Goal: Information Seeking & Learning: Understand process/instructions

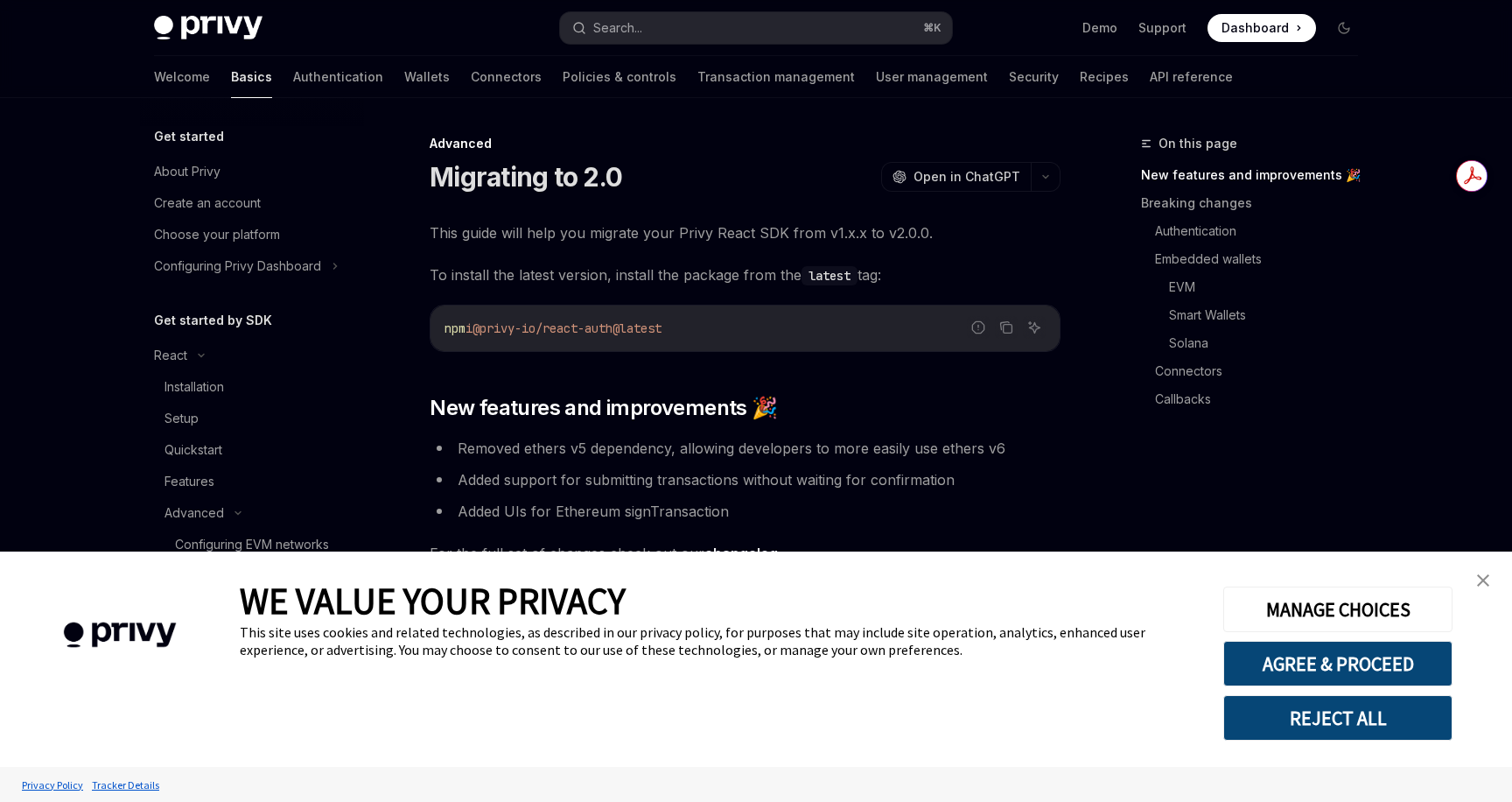
click at [1484, 573] on link "close banner" at bounding box center [1483, 580] width 35 height 35
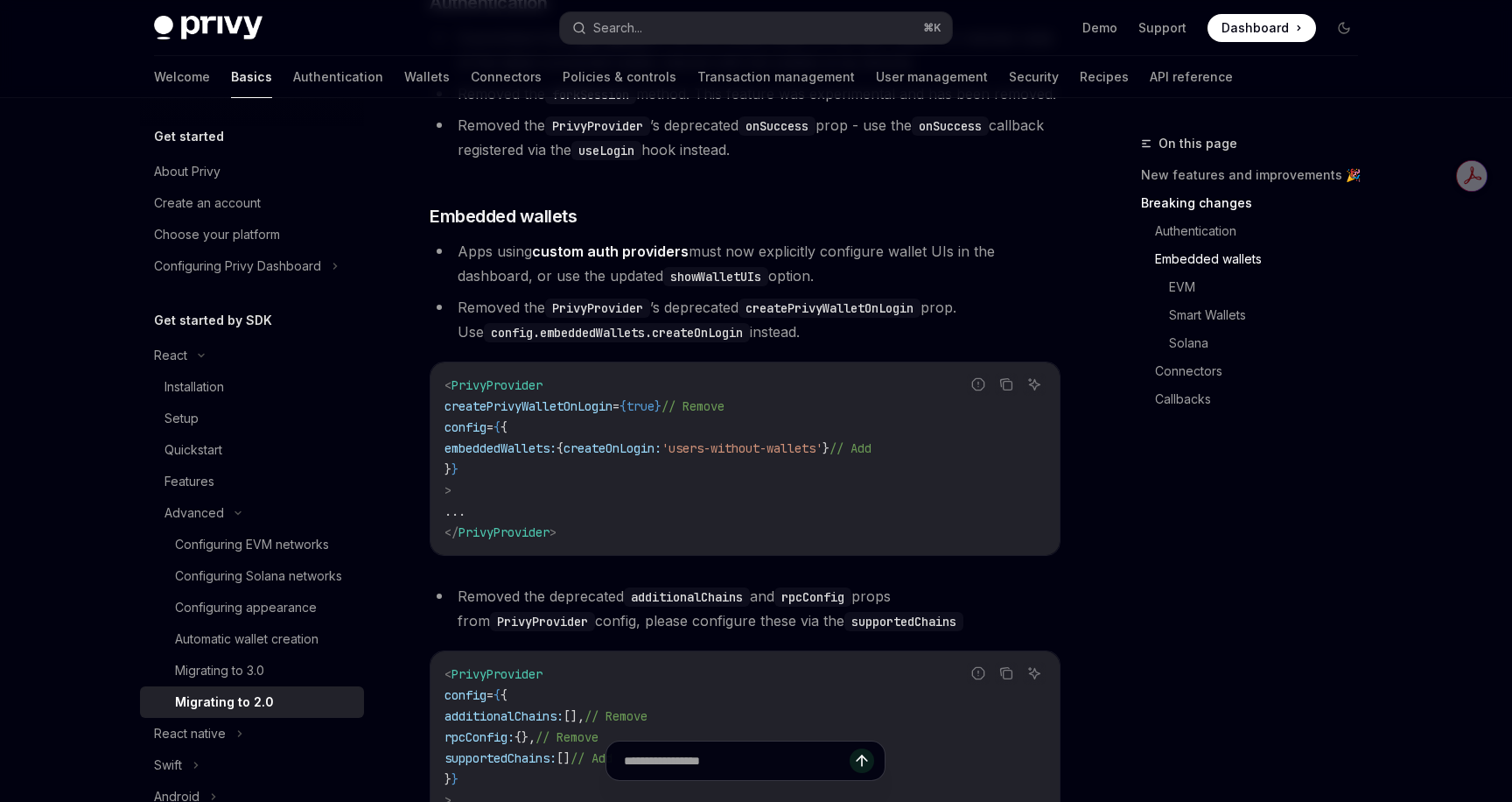
scroll to position [1200, 0]
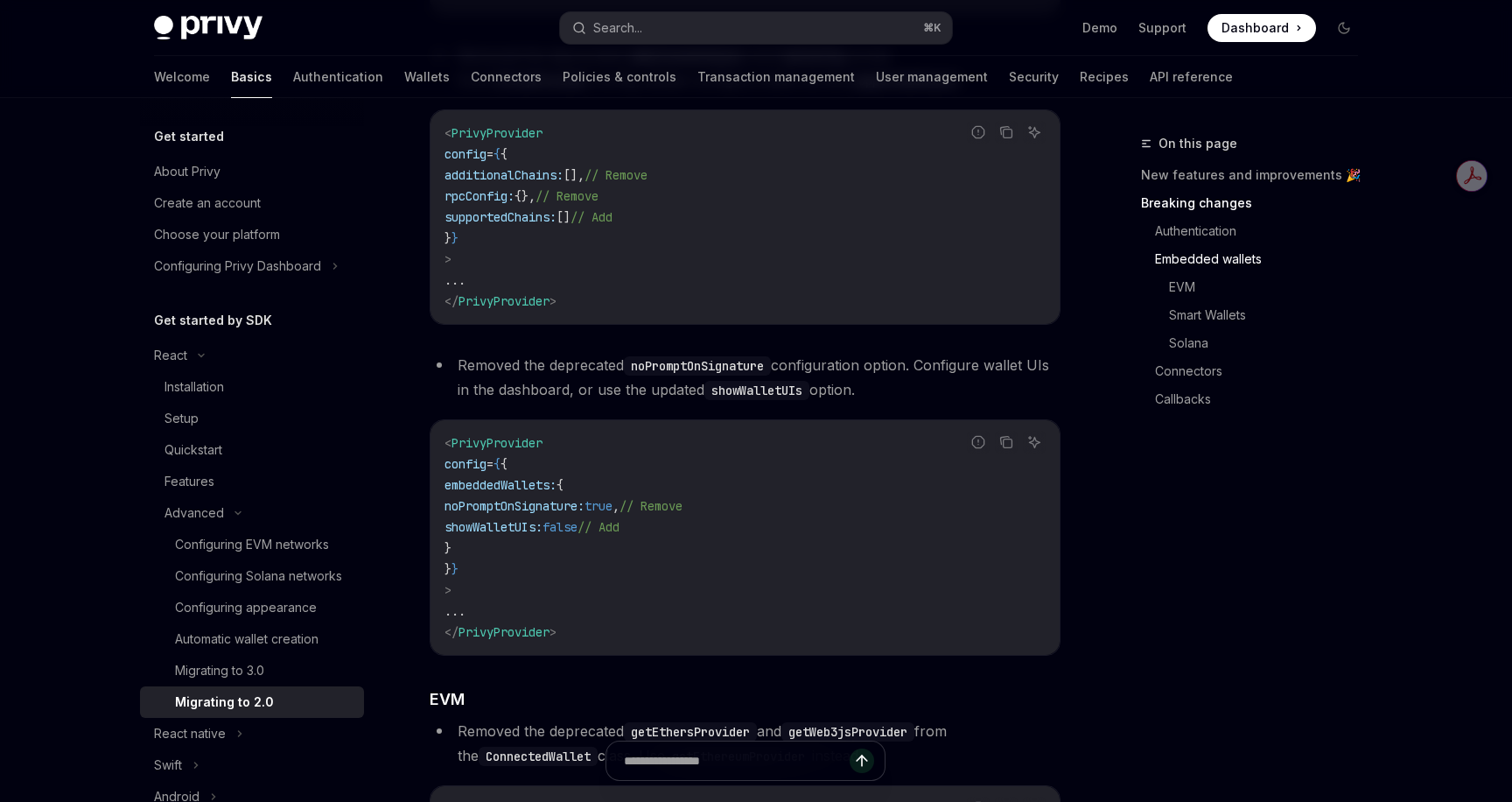
click at [846, 466] on code "< PrivyProvider config = { { embeddedWallets: { noPromptOnSignature: true , // …" at bounding box center [745, 537] width 601 height 210
click at [1132, 618] on div "On this page New features and improvements 🎉 Breaking changes Authentication Em…" at bounding box center [1239, 466] width 266 height 668
click at [1161, 341] on link "Solana" at bounding box center [1257, 343] width 231 height 28
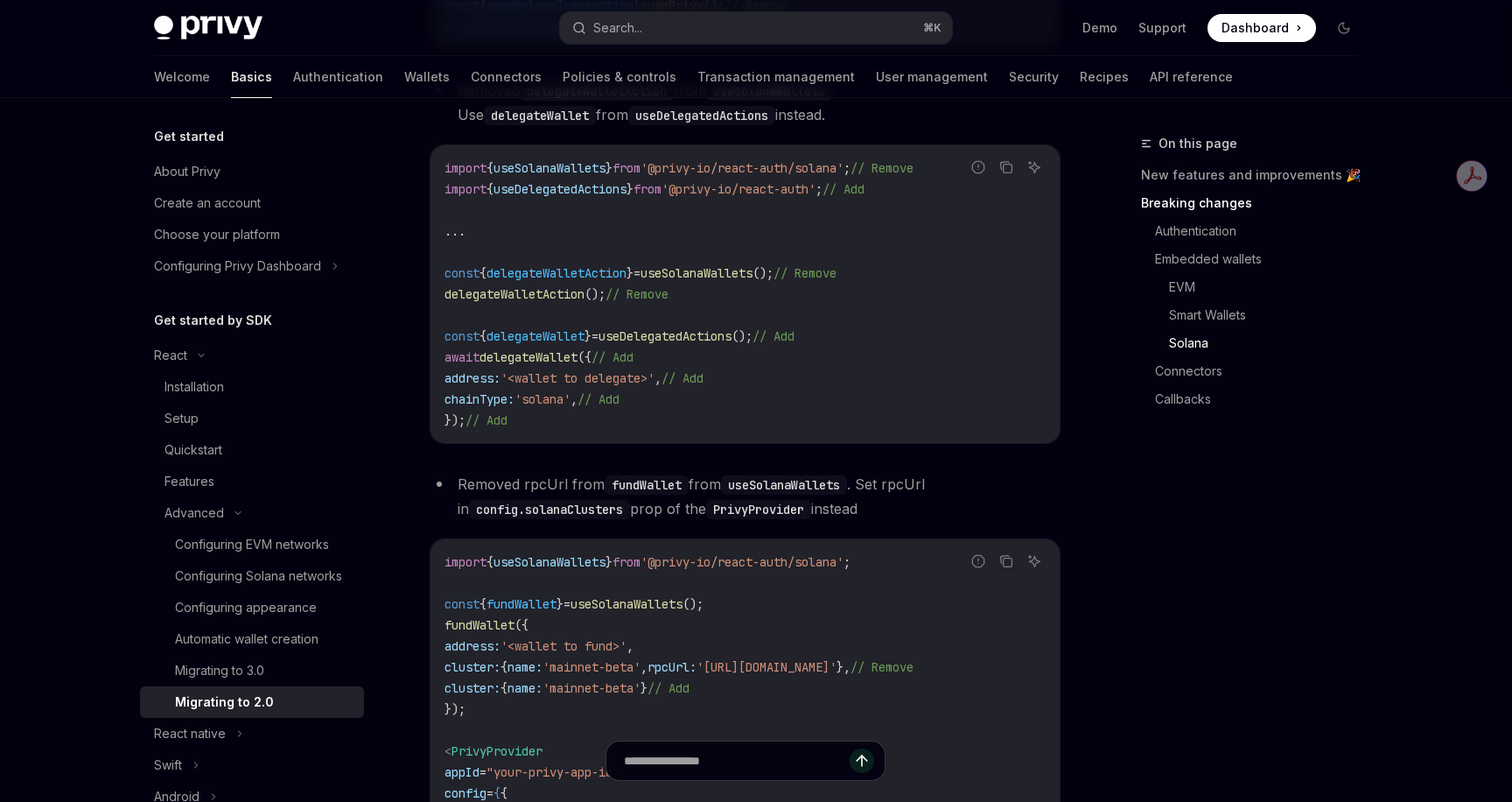
scroll to position [3924, 0]
click at [195, 666] on div "Migrating to 3.0" at bounding box center [220, 670] width 89 height 21
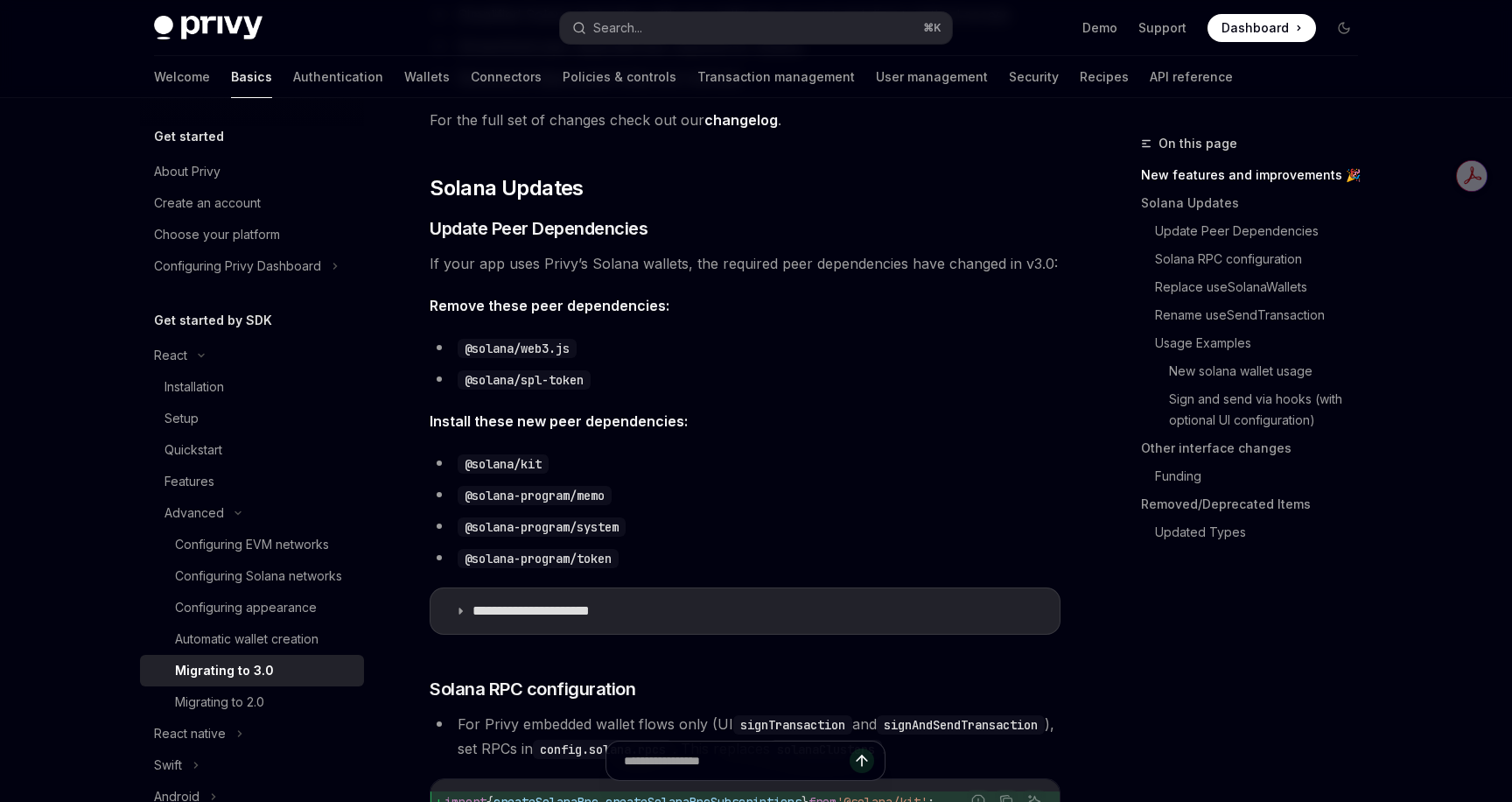
scroll to position [431, 0]
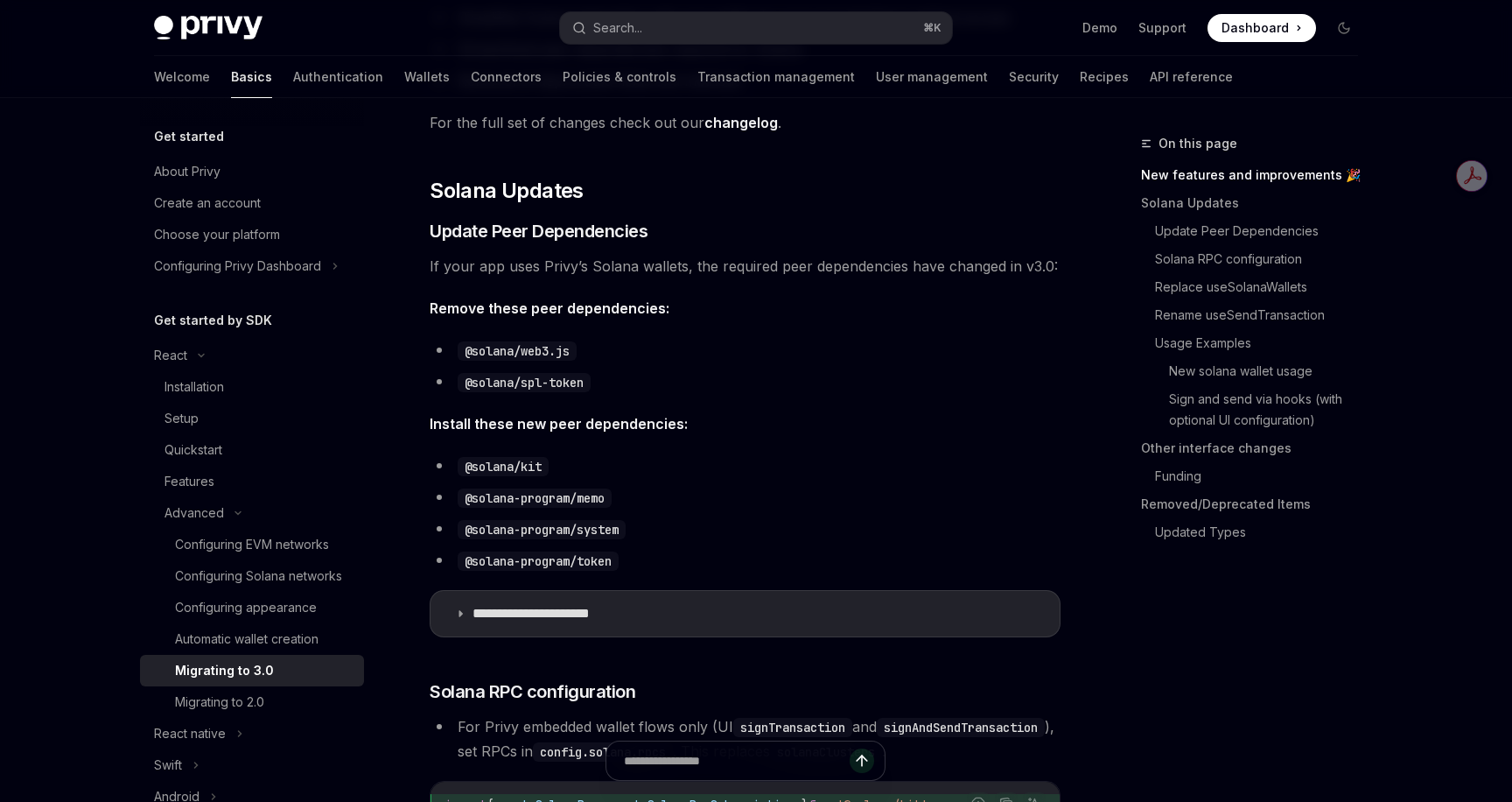
click at [718, 601] on summary "**********" at bounding box center [746, 614] width 629 height 45
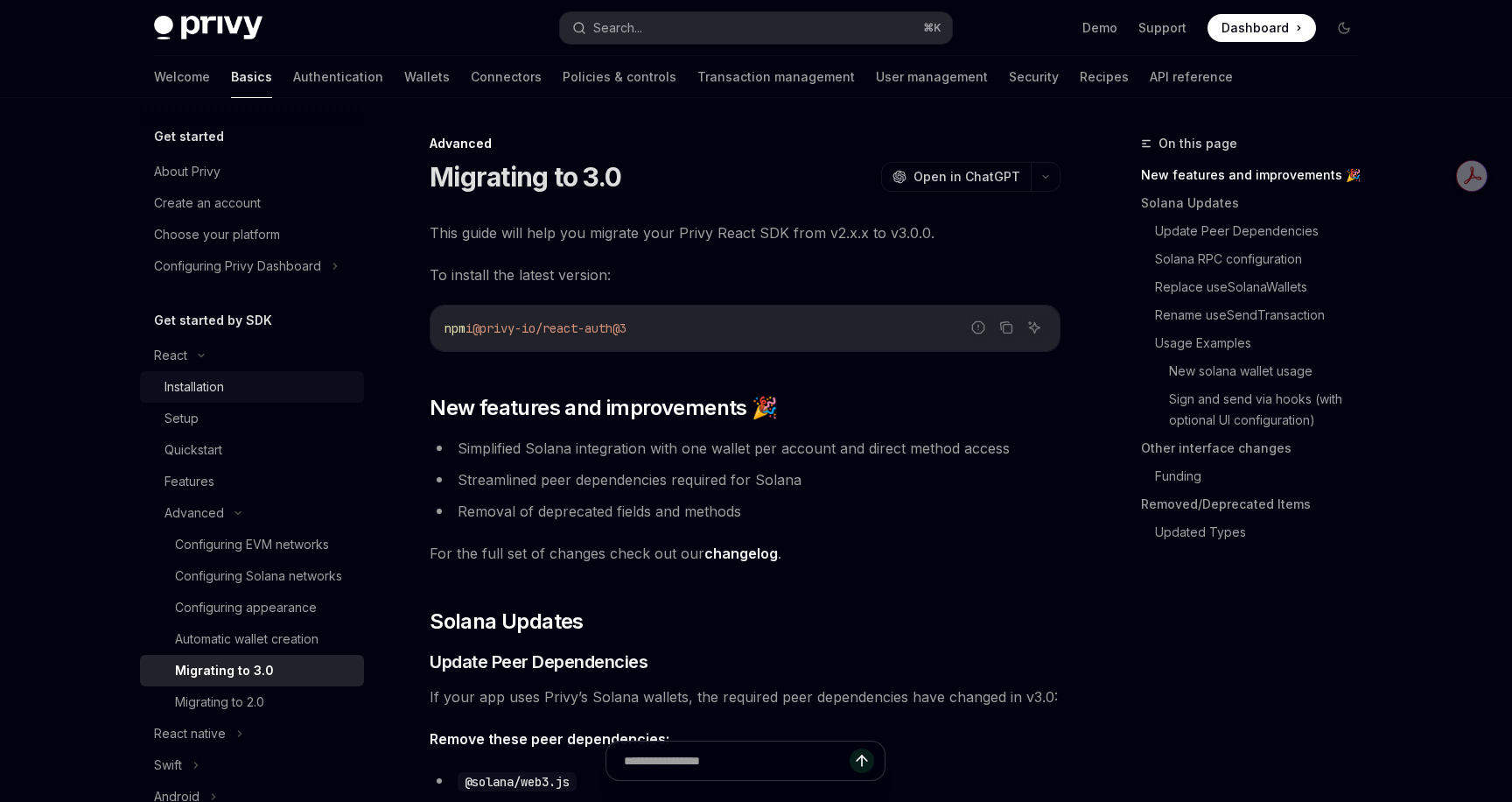
click at [203, 386] on div "Installation" at bounding box center [194, 386] width 59 height 21
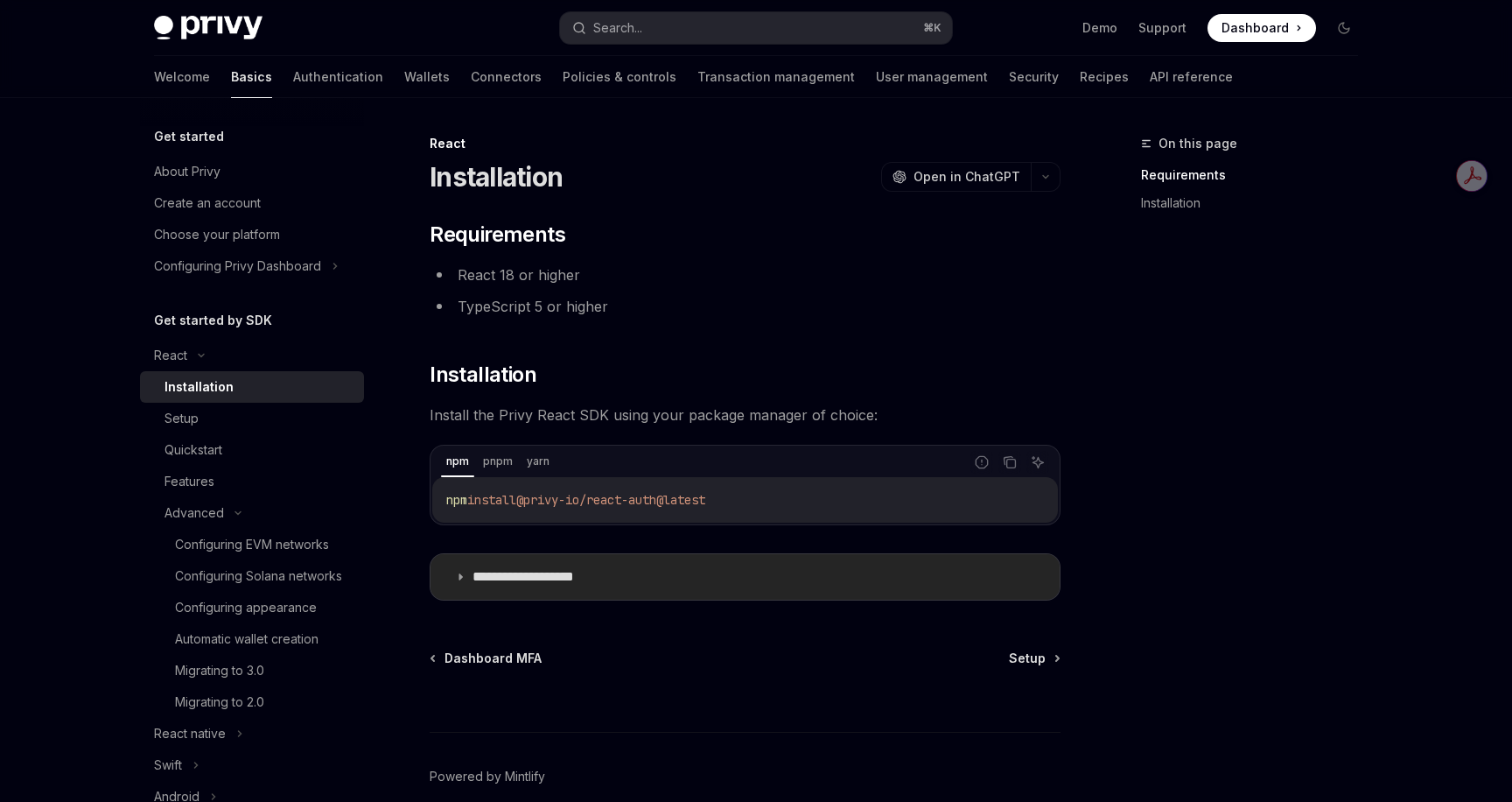
click at [652, 586] on summary "**********" at bounding box center [746, 576] width 629 height 45
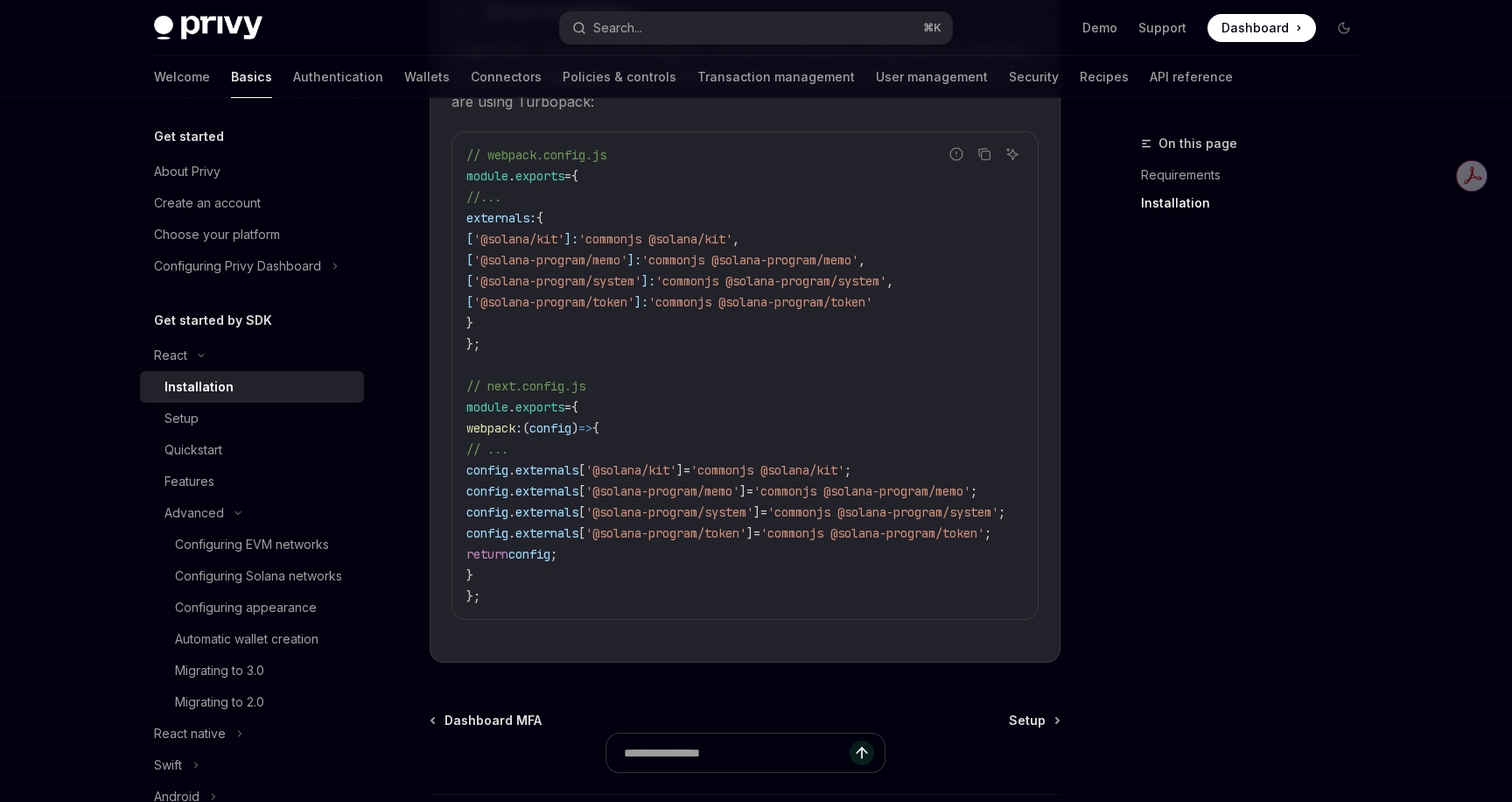
scroll to position [896, 0]
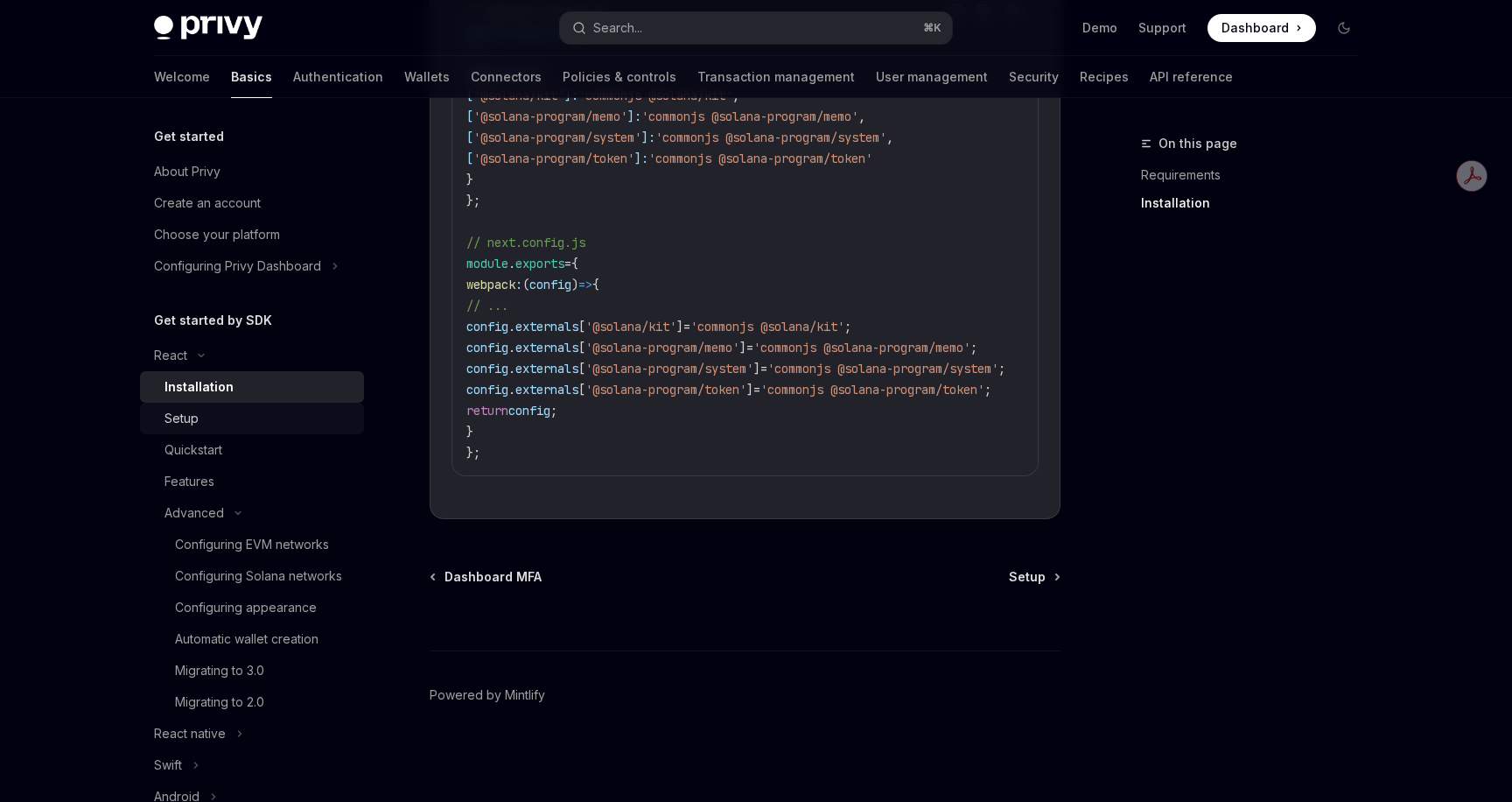
click at [200, 416] on div "Setup" at bounding box center [259, 418] width 189 height 21
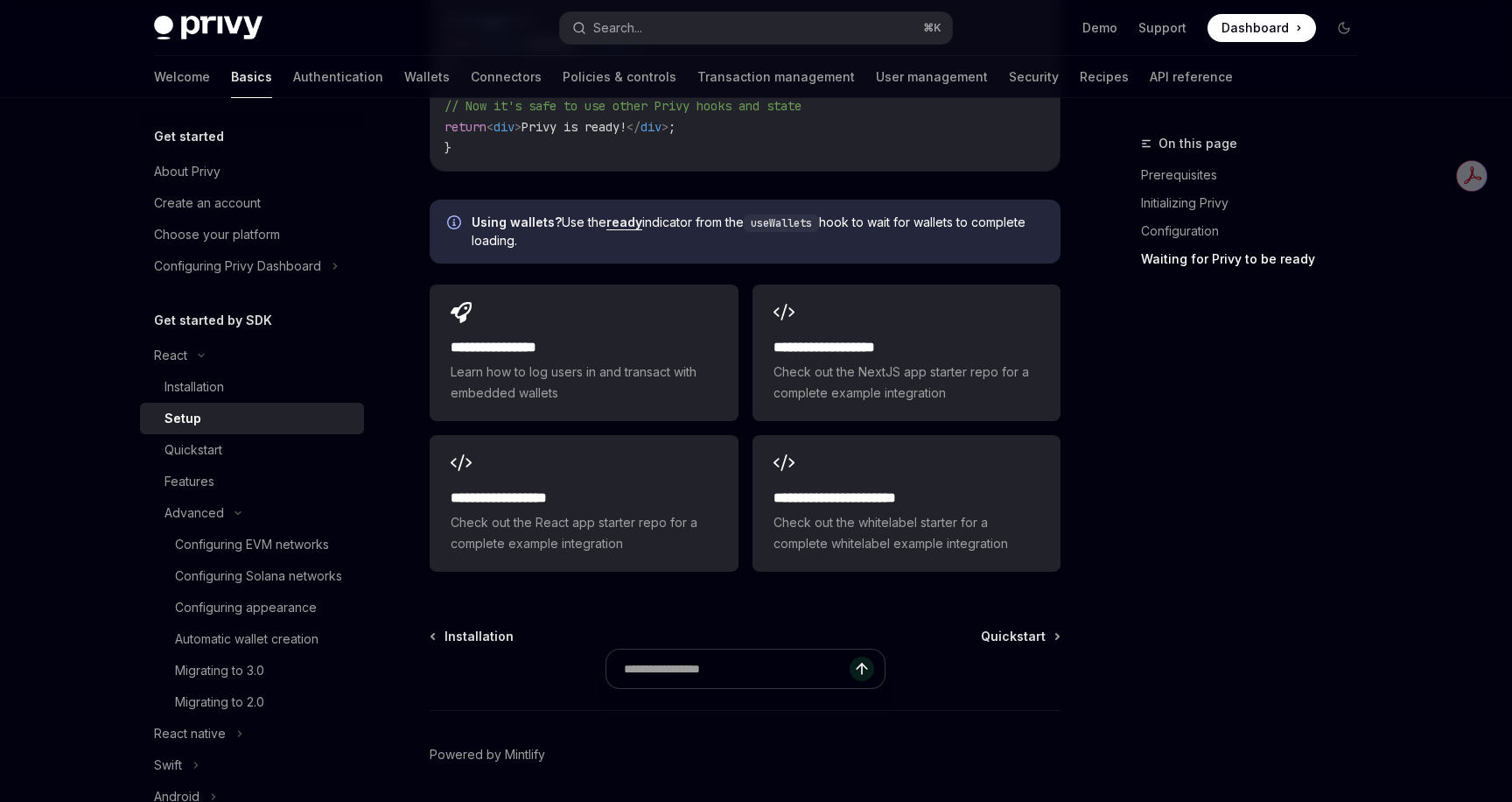
scroll to position [2176, 0]
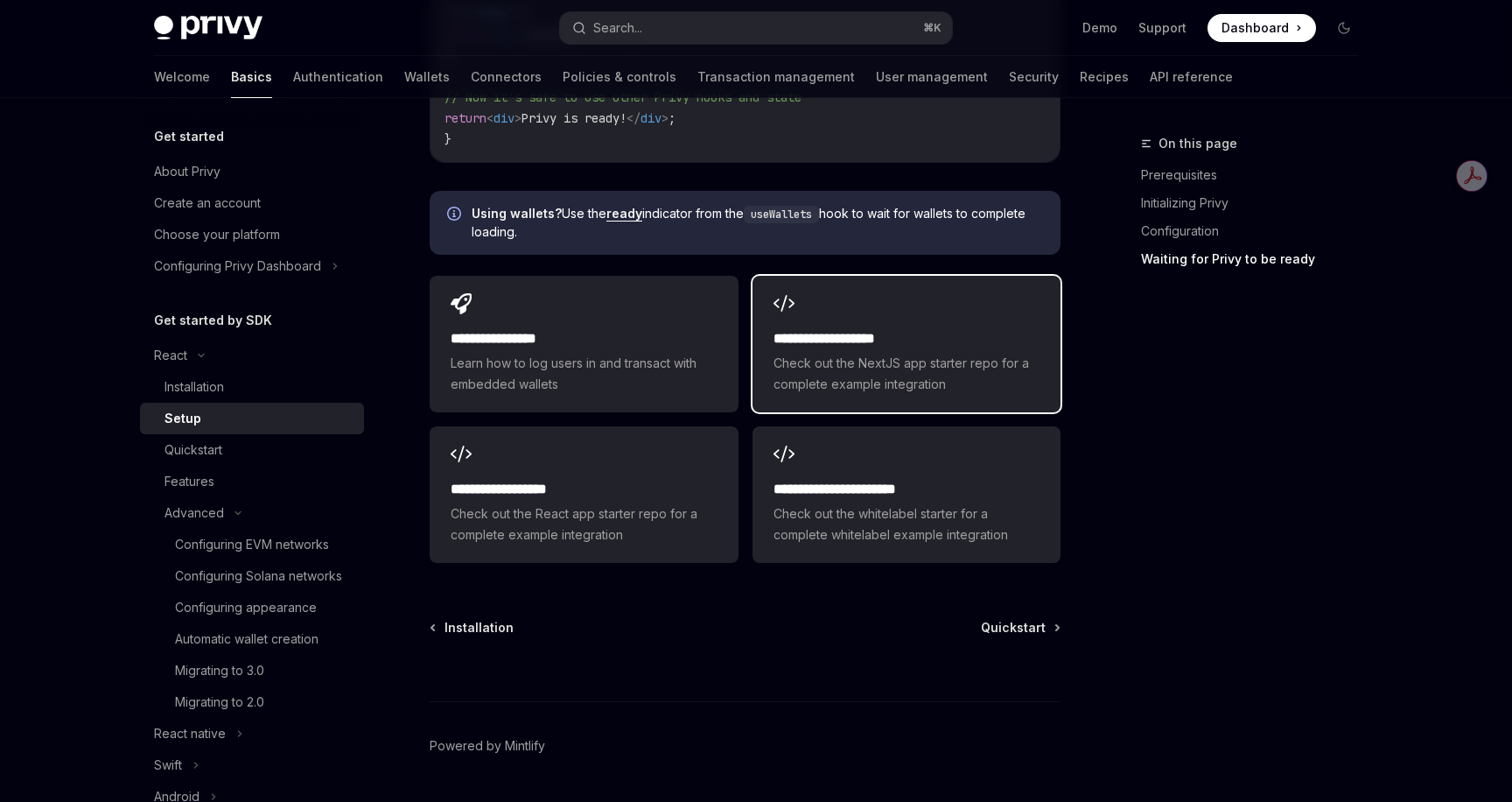
click at [924, 315] on div "**********" at bounding box center [906, 344] width 308 height 136
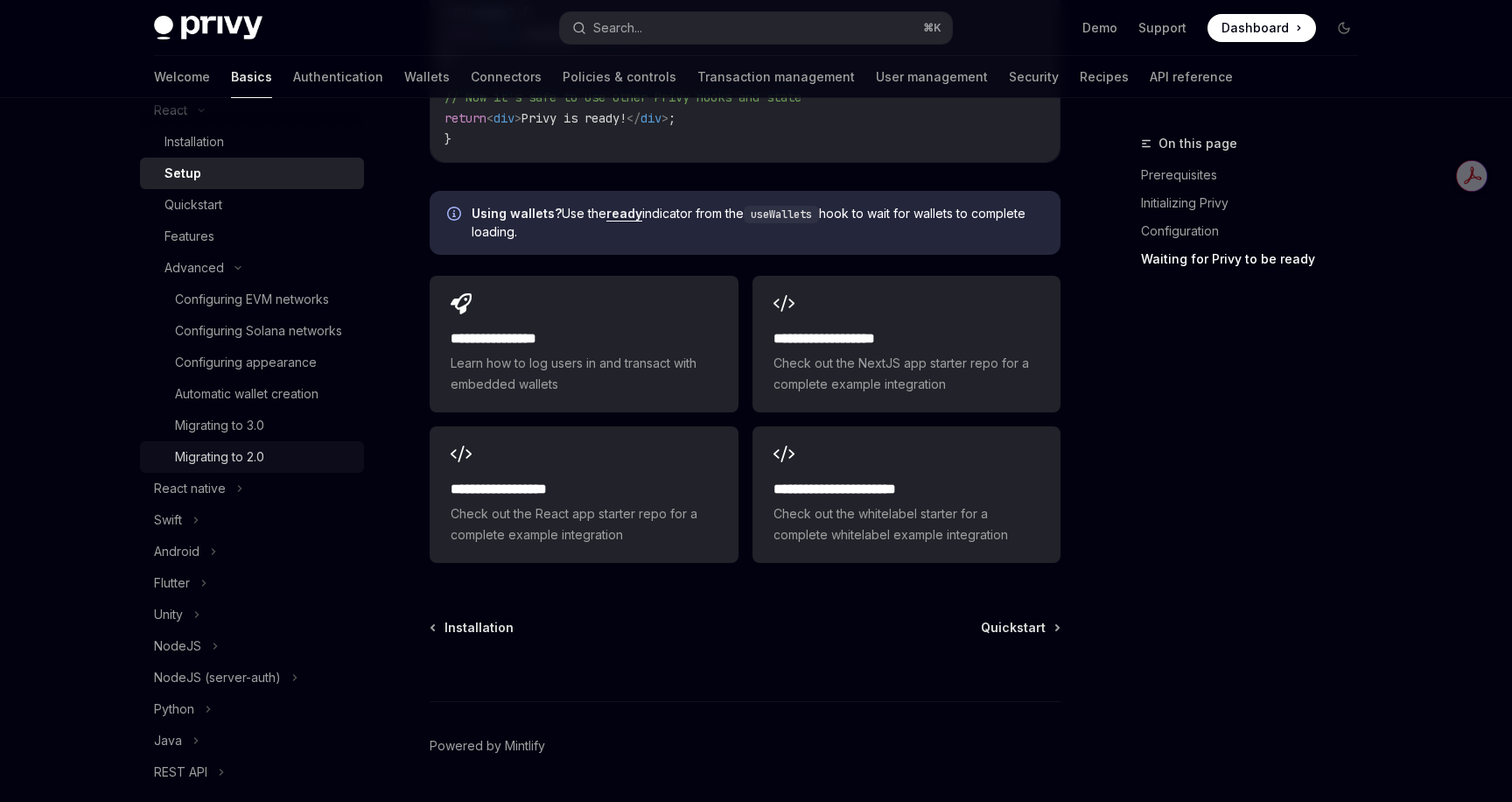
scroll to position [247, 0]
click at [231, 479] on button "React native" at bounding box center [252, 486] width 224 height 32
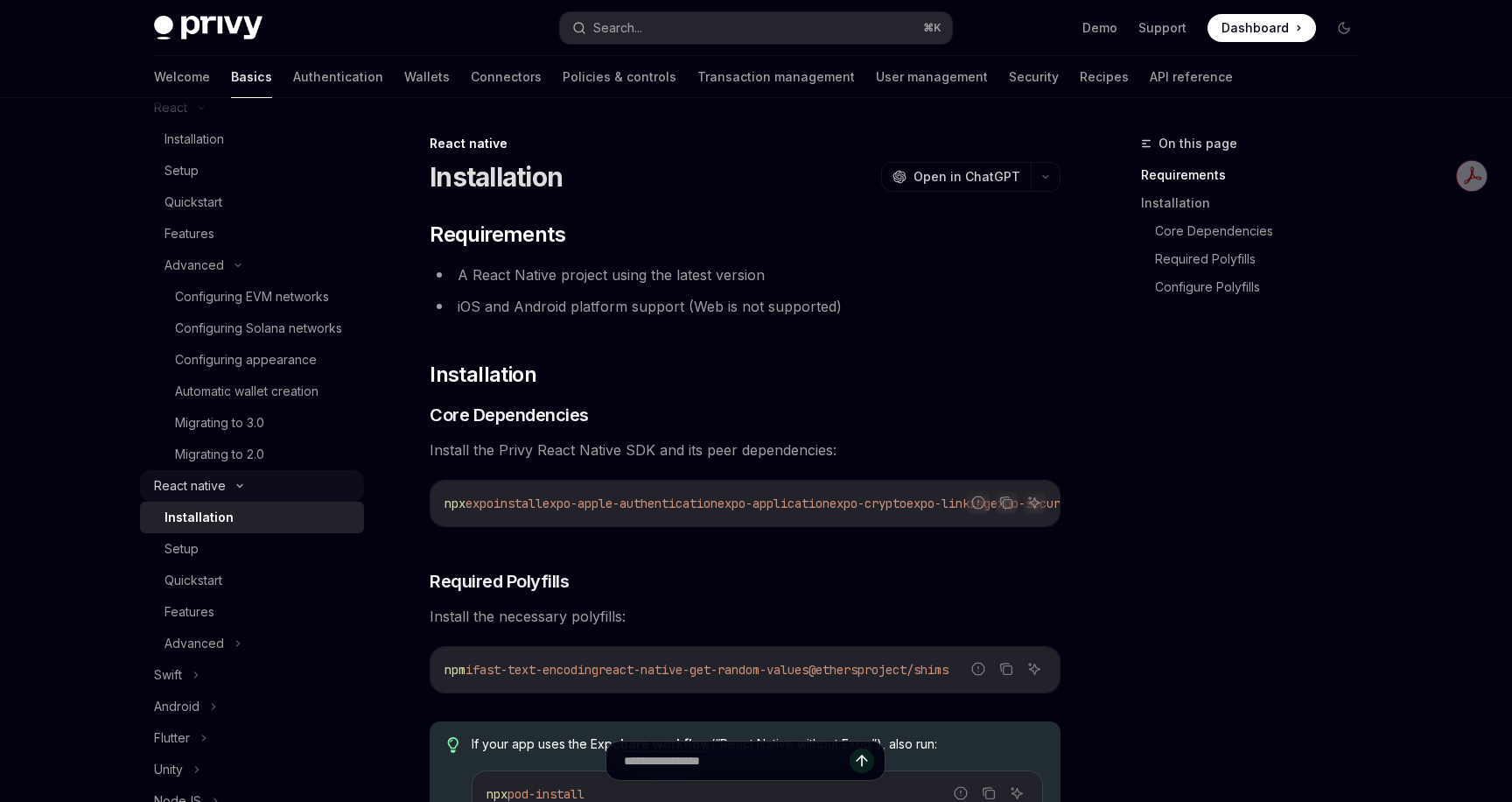
click at [234, 490] on button "React native" at bounding box center [252, 486] width 224 height 32
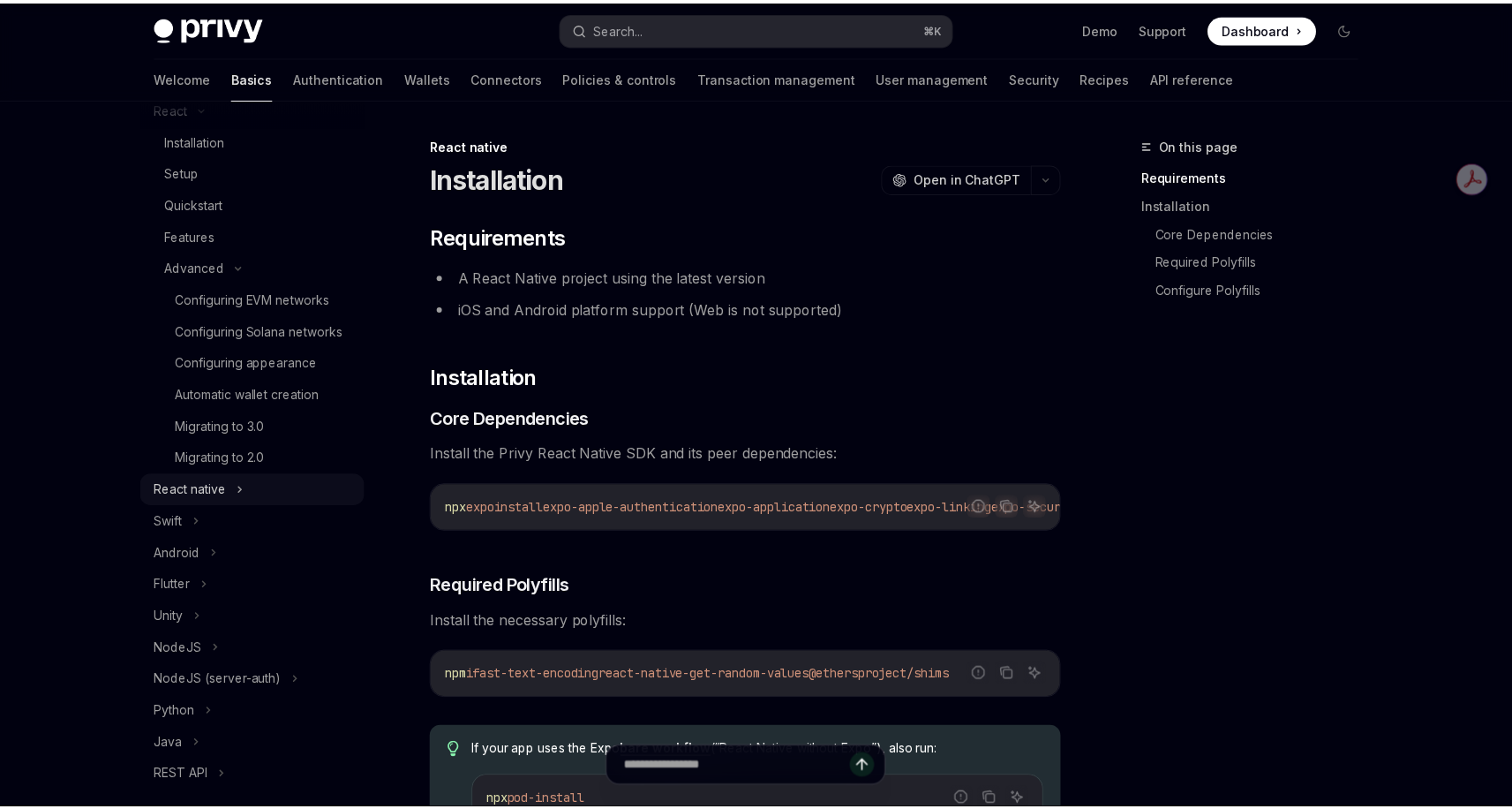
scroll to position [188, 0]
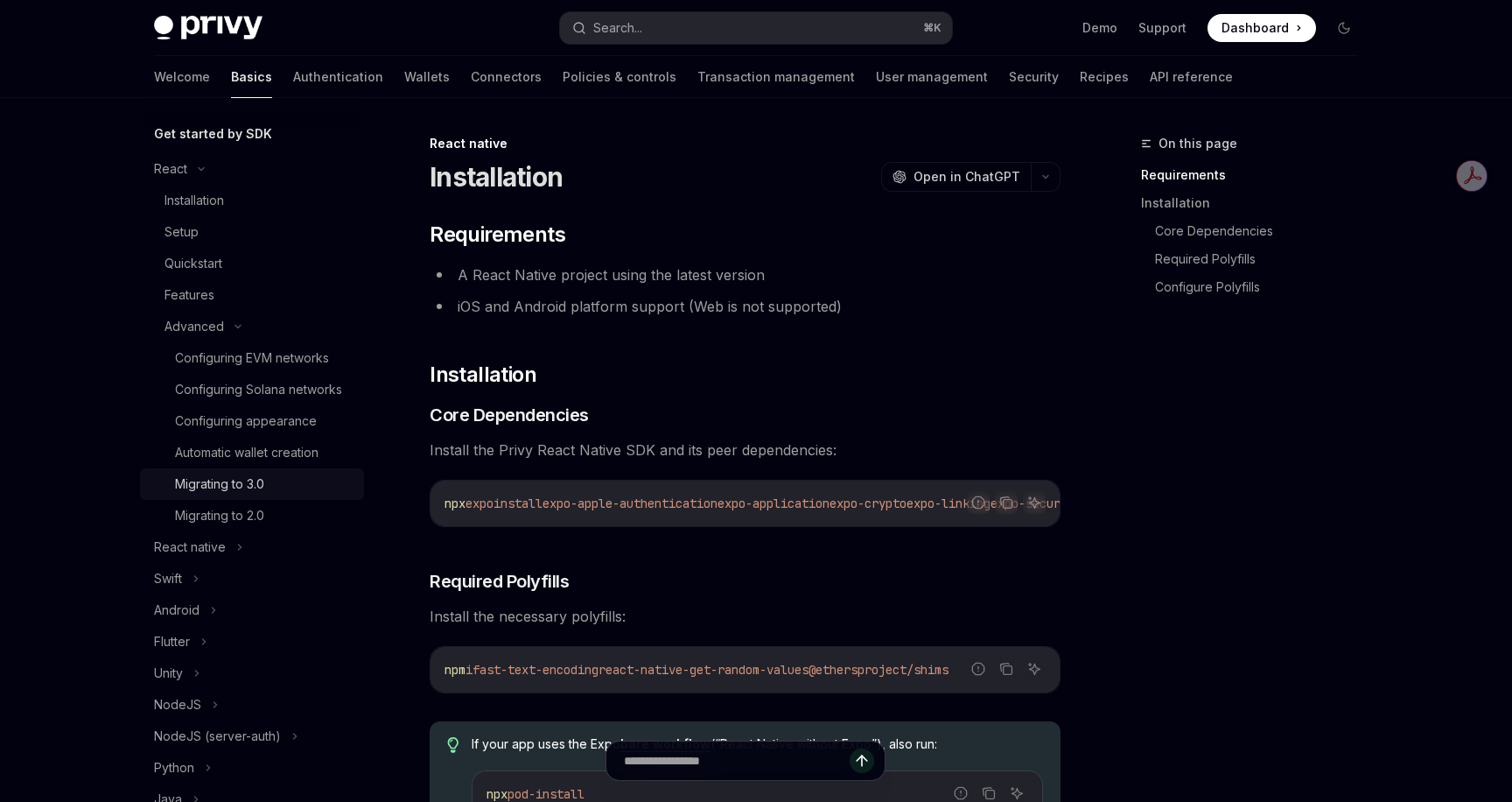
click at [245, 490] on div "Migrating to 3.0" at bounding box center [220, 484] width 89 height 21
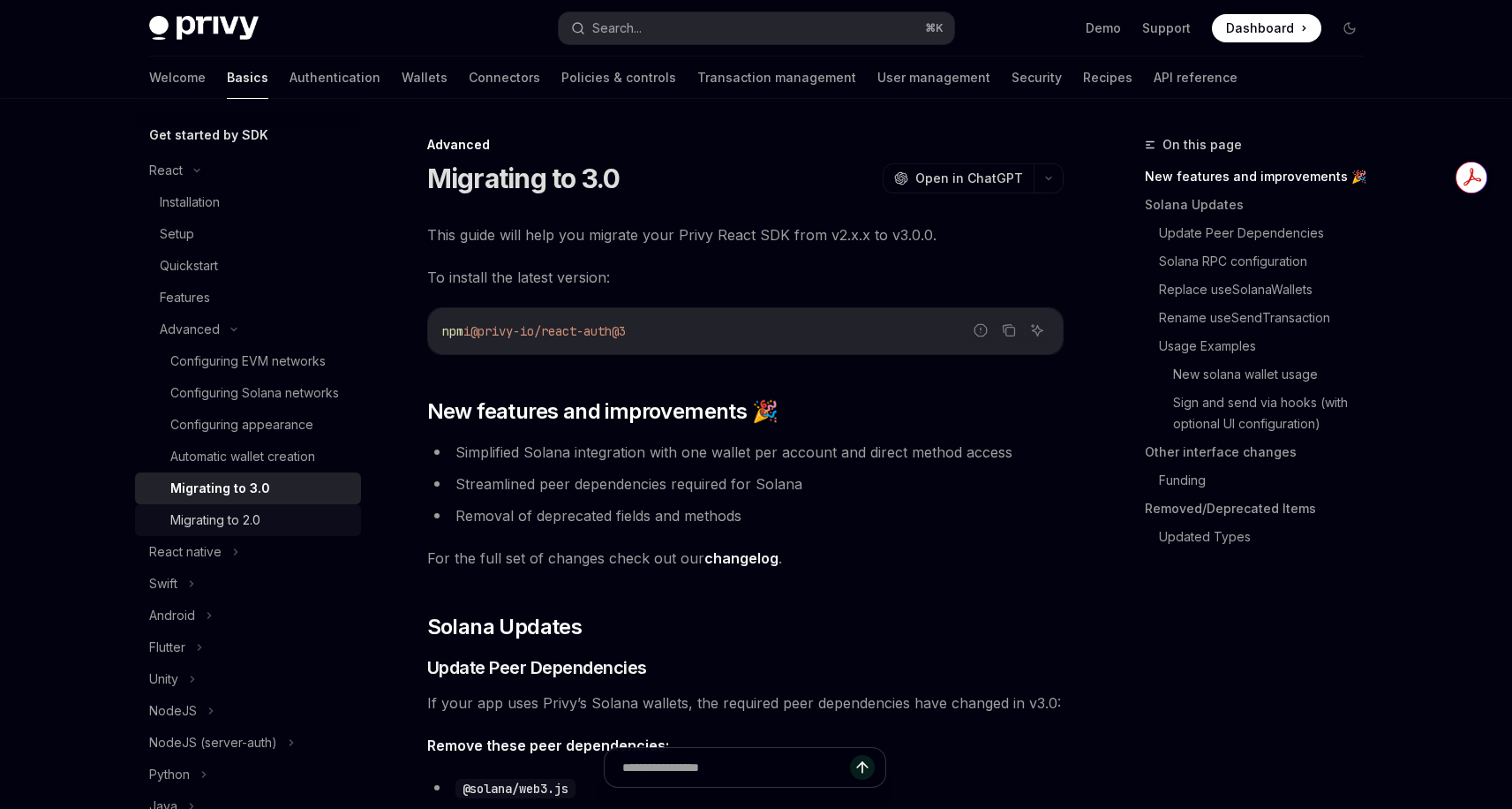
click at [209, 531] on div "Migrating to 2.0" at bounding box center [215, 519] width 90 height 21
type textarea "*"
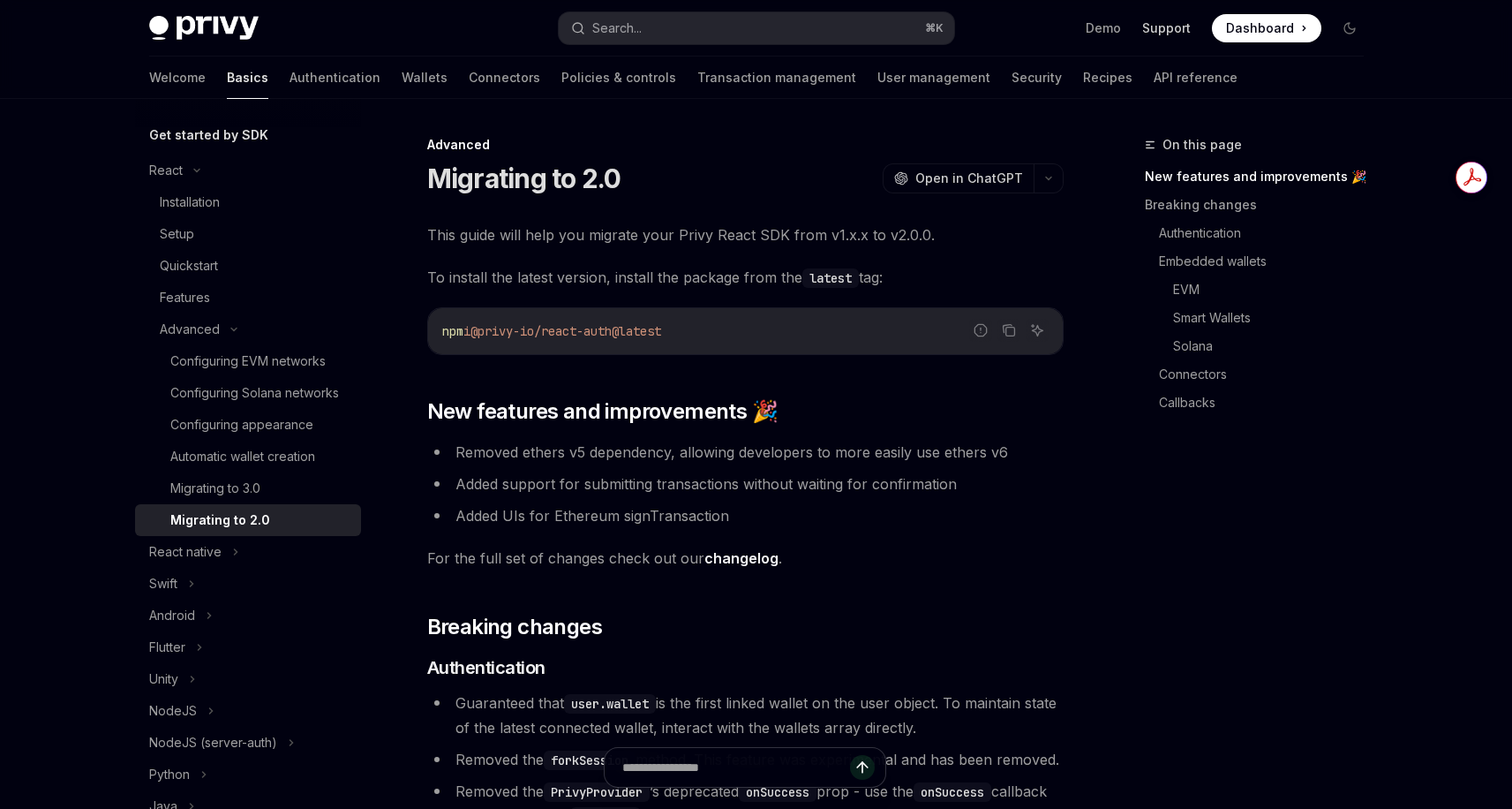
click at [1175, 28] on link "Support" at bounding box center [1166, 28] width 49 height 17
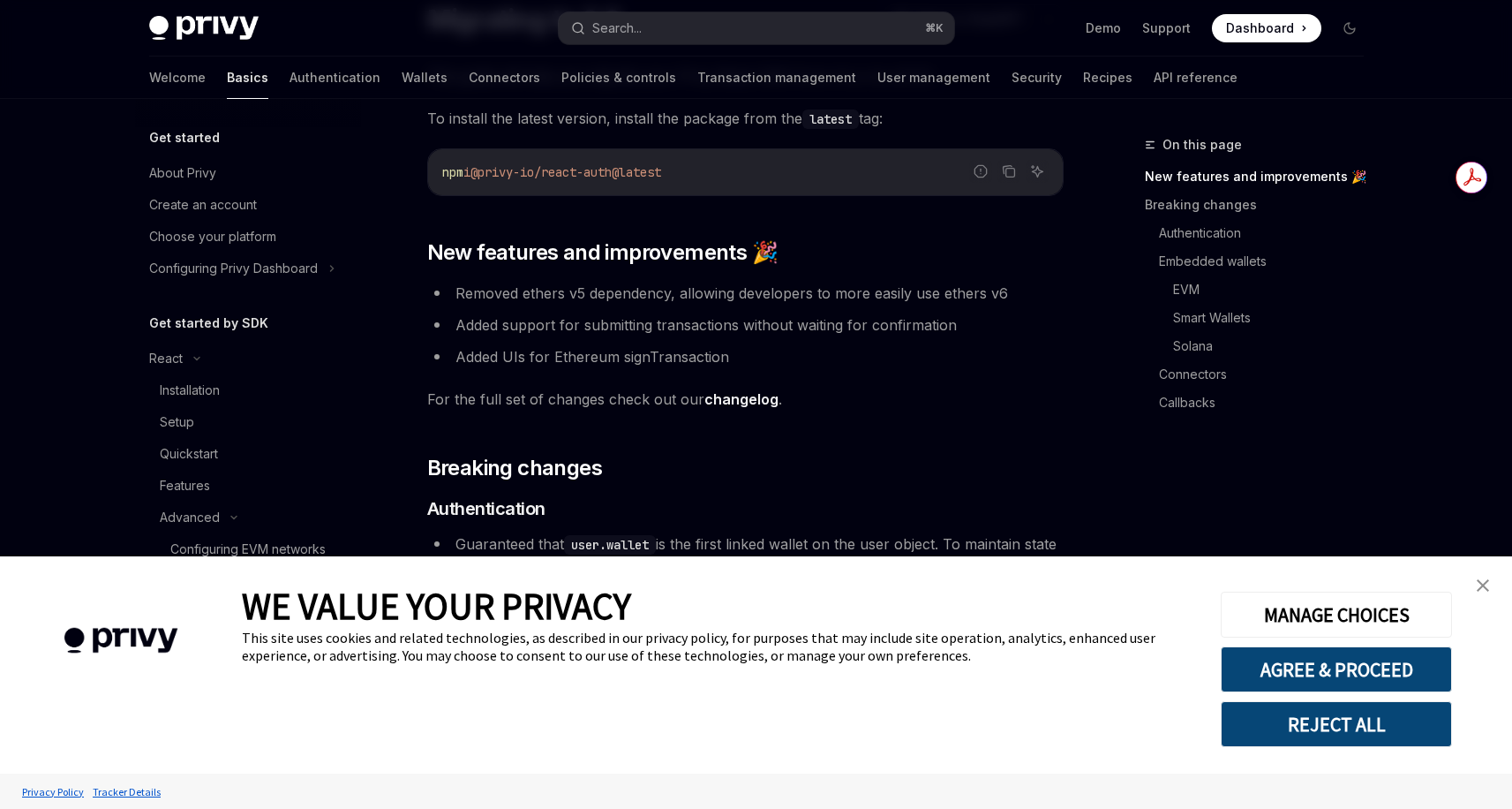
click at [1476, 584] on link "close banner" at bounding box center [1483, 585] width 36 height 36
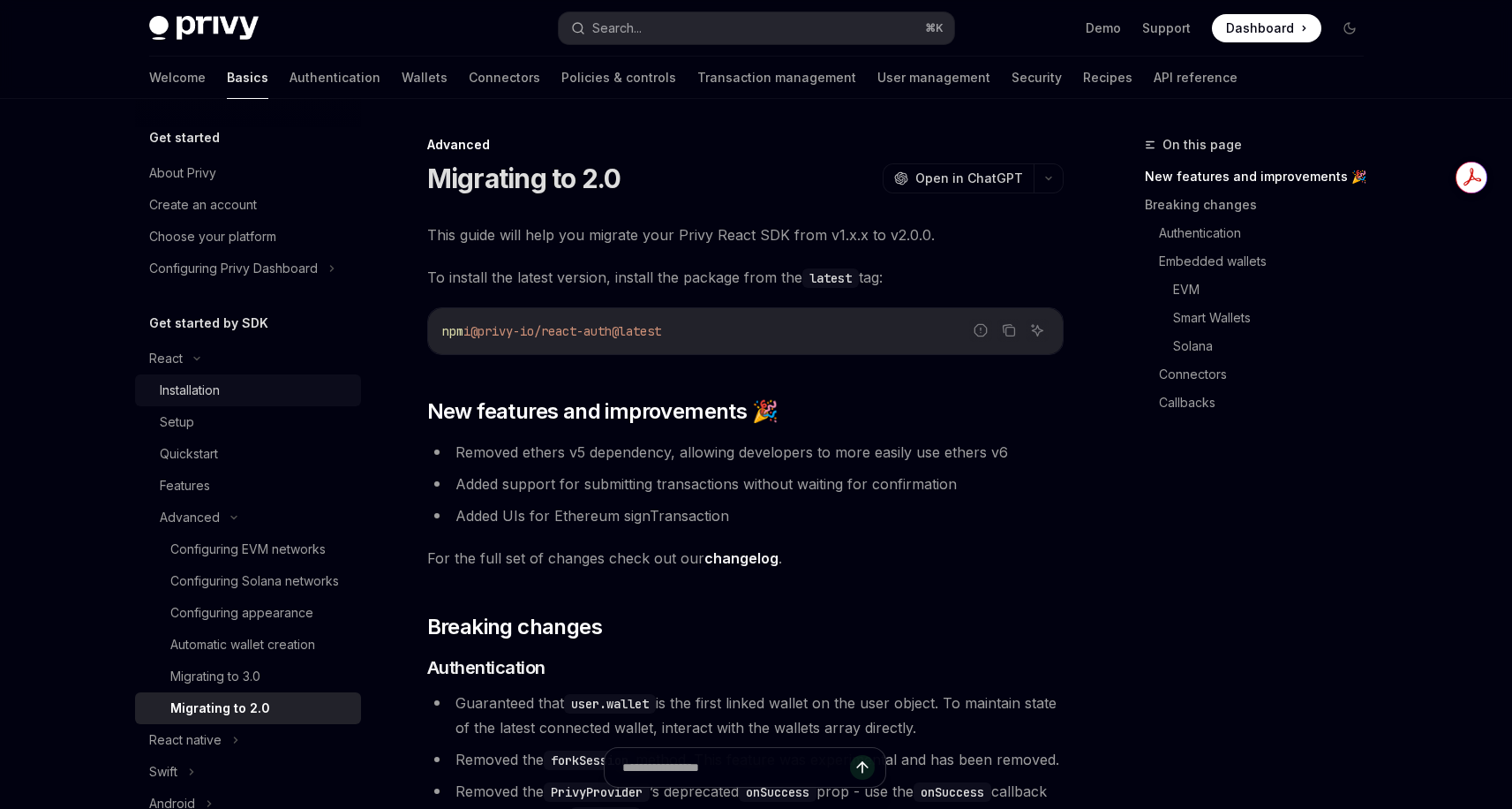
click at [220, 397] on div "Installation" at bounding box center [189, 390] width 60 height 21
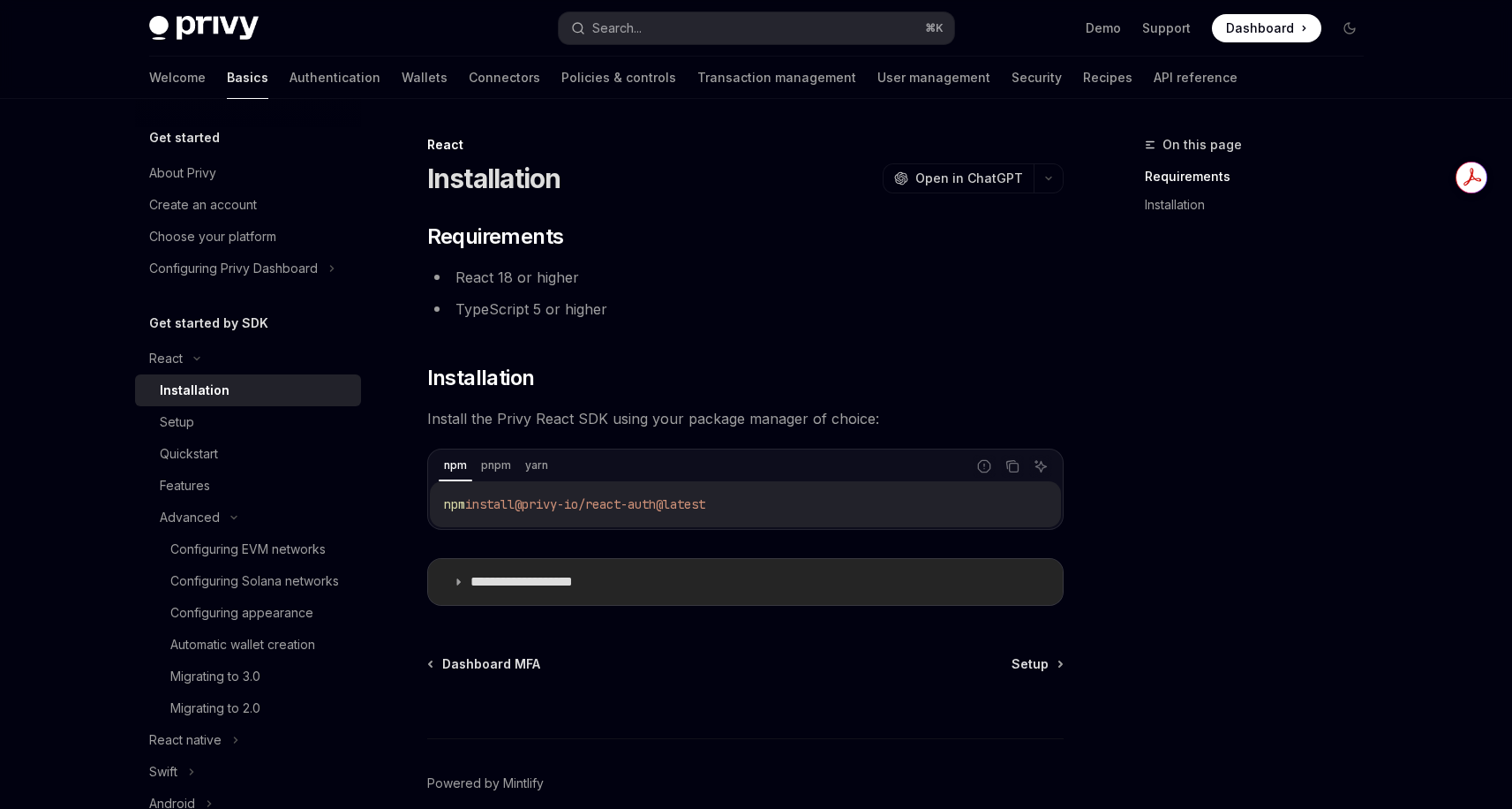
click at [572, 579] on p "**********" at bounding box center [543, 582] width 145 height 17
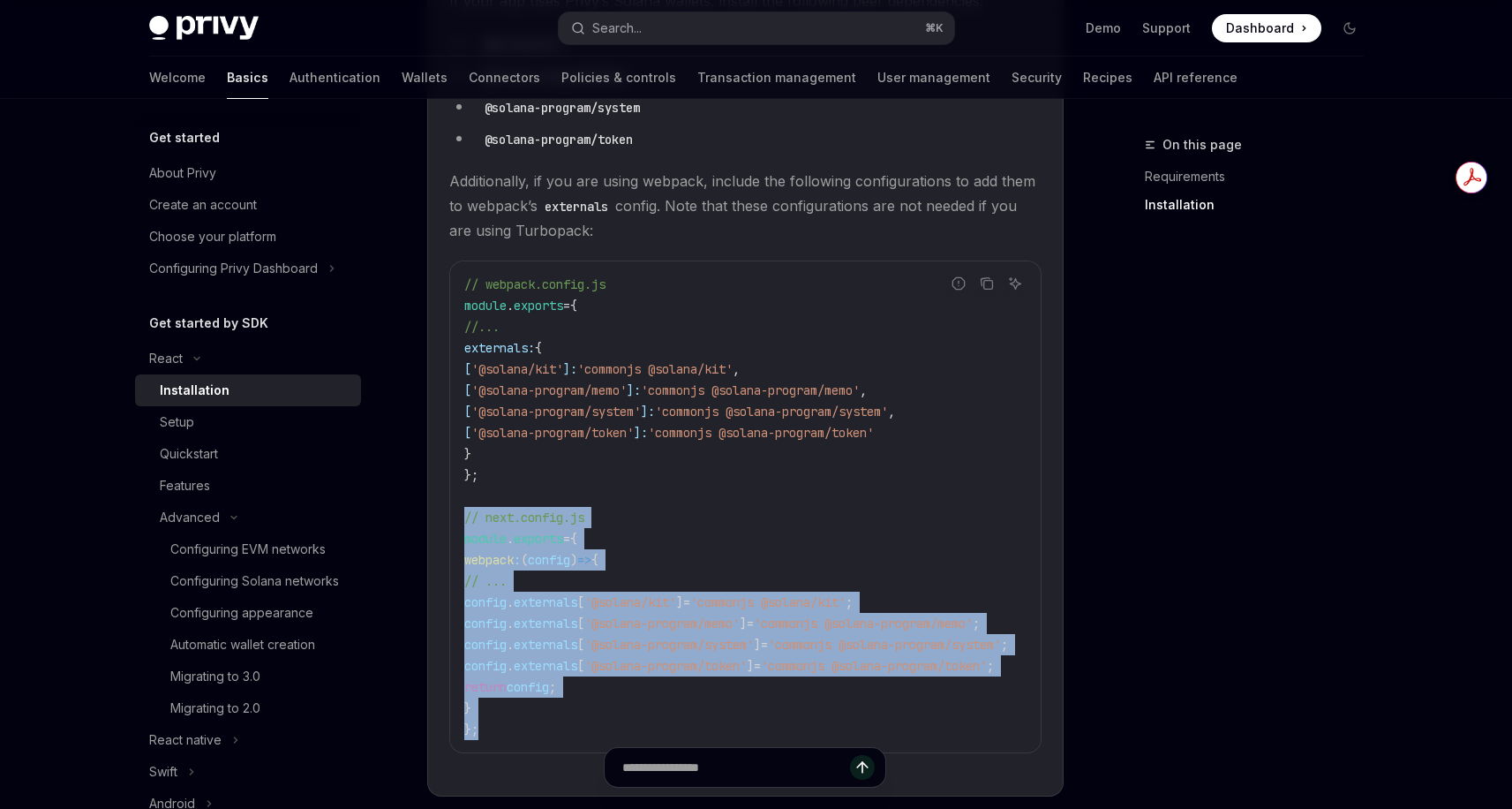
drag, startPoint x: 485, startPoint y: 729, endPoint x: 453, endPoint y: 518, distance: 213.4
click at [453, 518] on div "// webpack.config.js module . exports = { //... externals: { [ '@solana/kit' ]:…" at bounding box center [745, 506] width 590 height 491
copy code "// next.config.js module . exports = { webpack : ( config ) => { // ... config …"
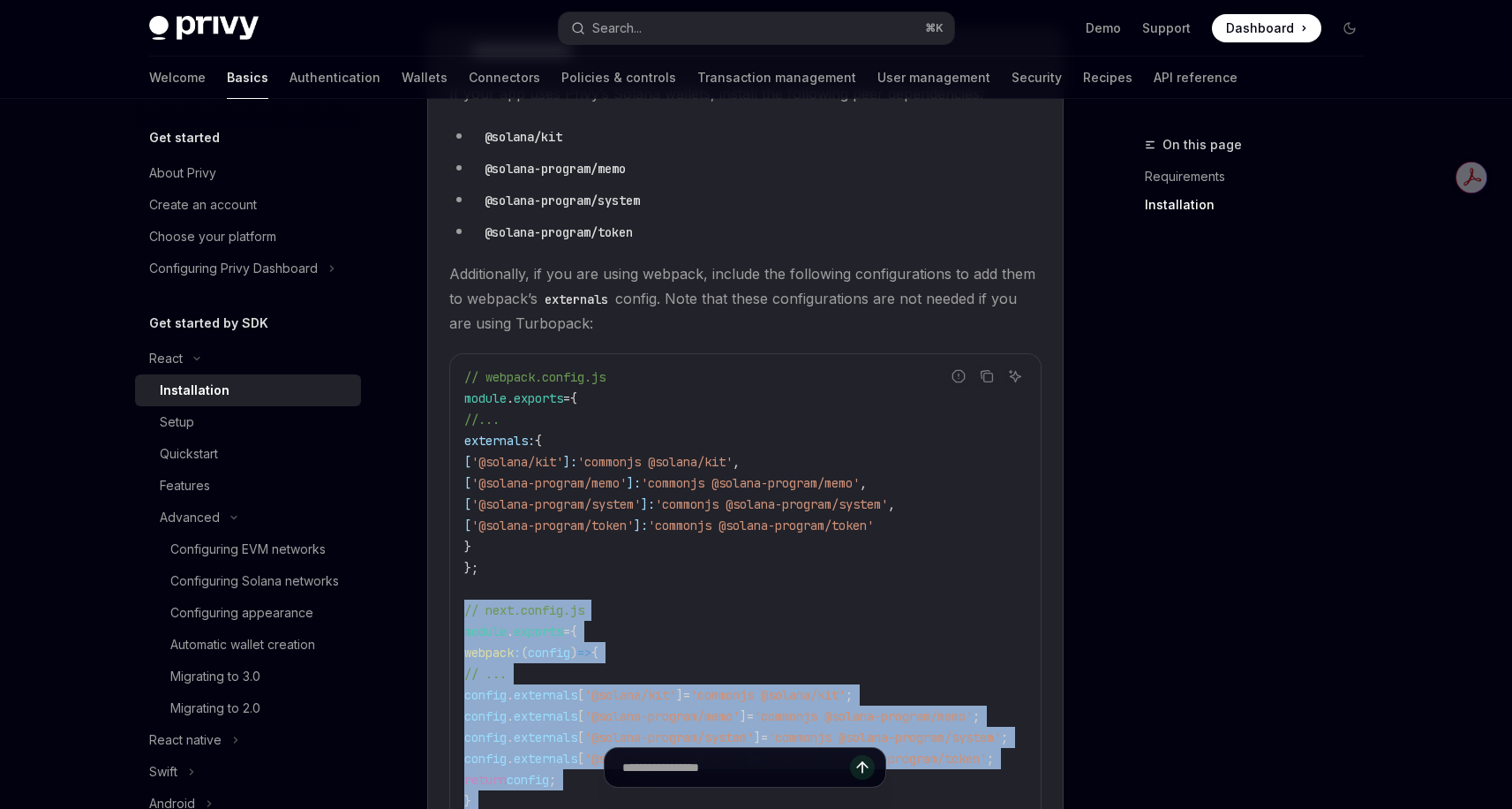
scroll to position [447, 0]
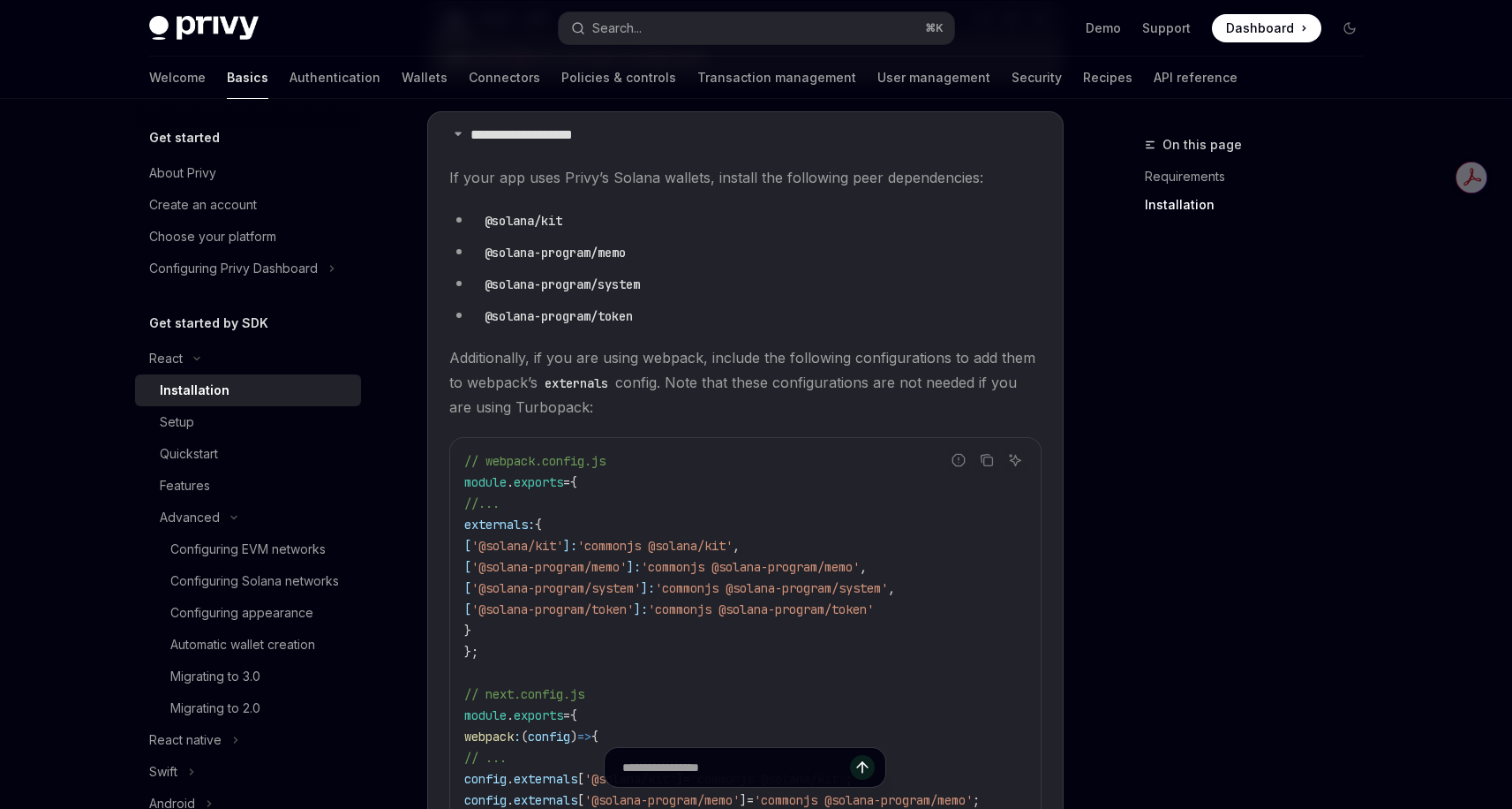
click at [653, 305] on li "@solana-program/token" at bounding box center [745, 315] width 592 height 25
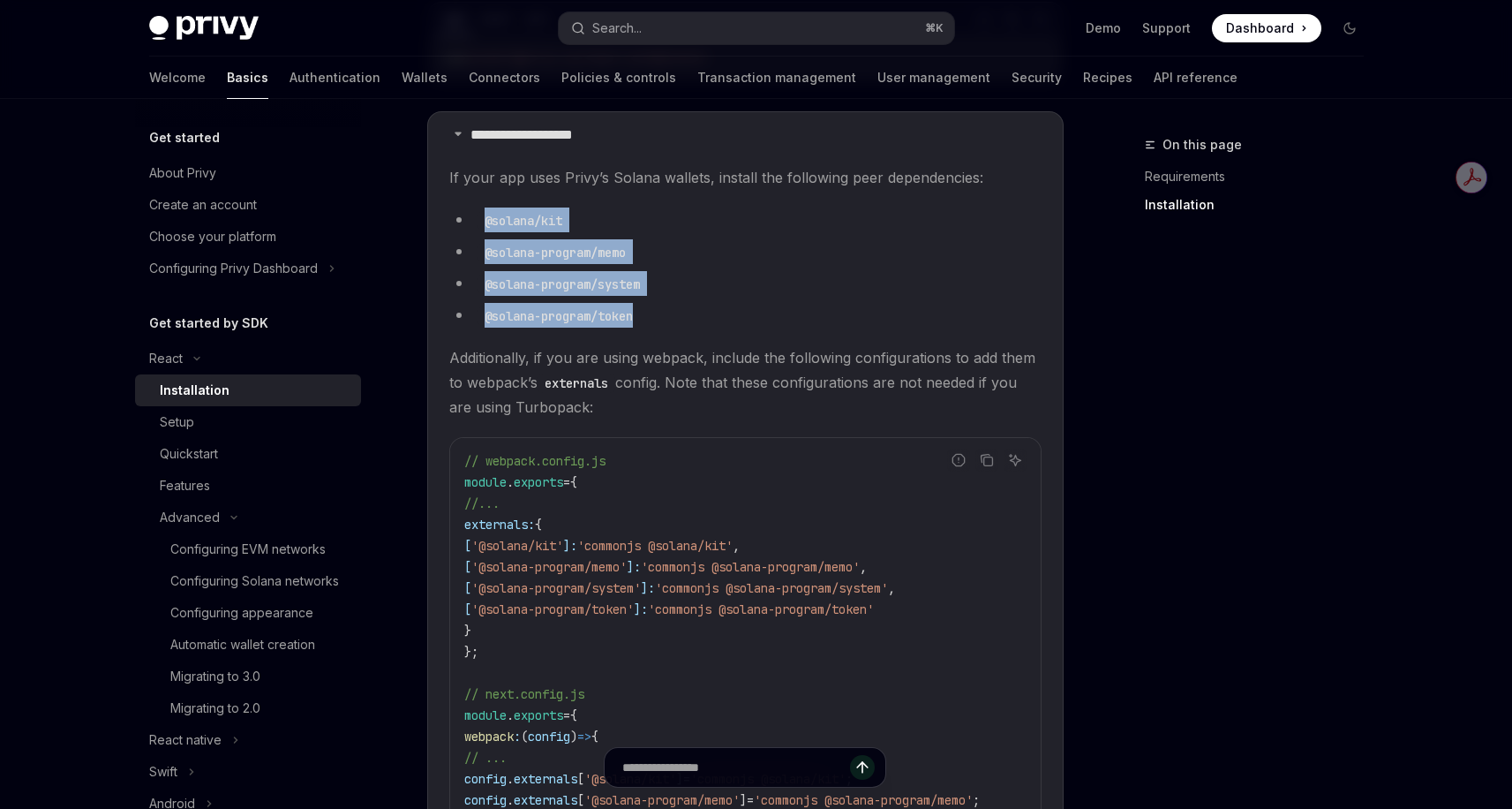
drag, startPoint x: 650, startPoint y: 314, endPoint x: 460, endPoint y: 219, distance: 212.4
click at [460, 219] on ul "@solana/kit @solana-program/memo @solana-program/system @solana-program/token" at bounding box center [745, 267] width 592 height 120
copy ul "@solana/kit @solana-program/memo @solana-program/system @solana-program/token"
click at [721, 264] on ul "@solana/kit @solana-program/memo @solana-program/system @solana-program/token" at bounding box center [745, 267] width 592 height 120
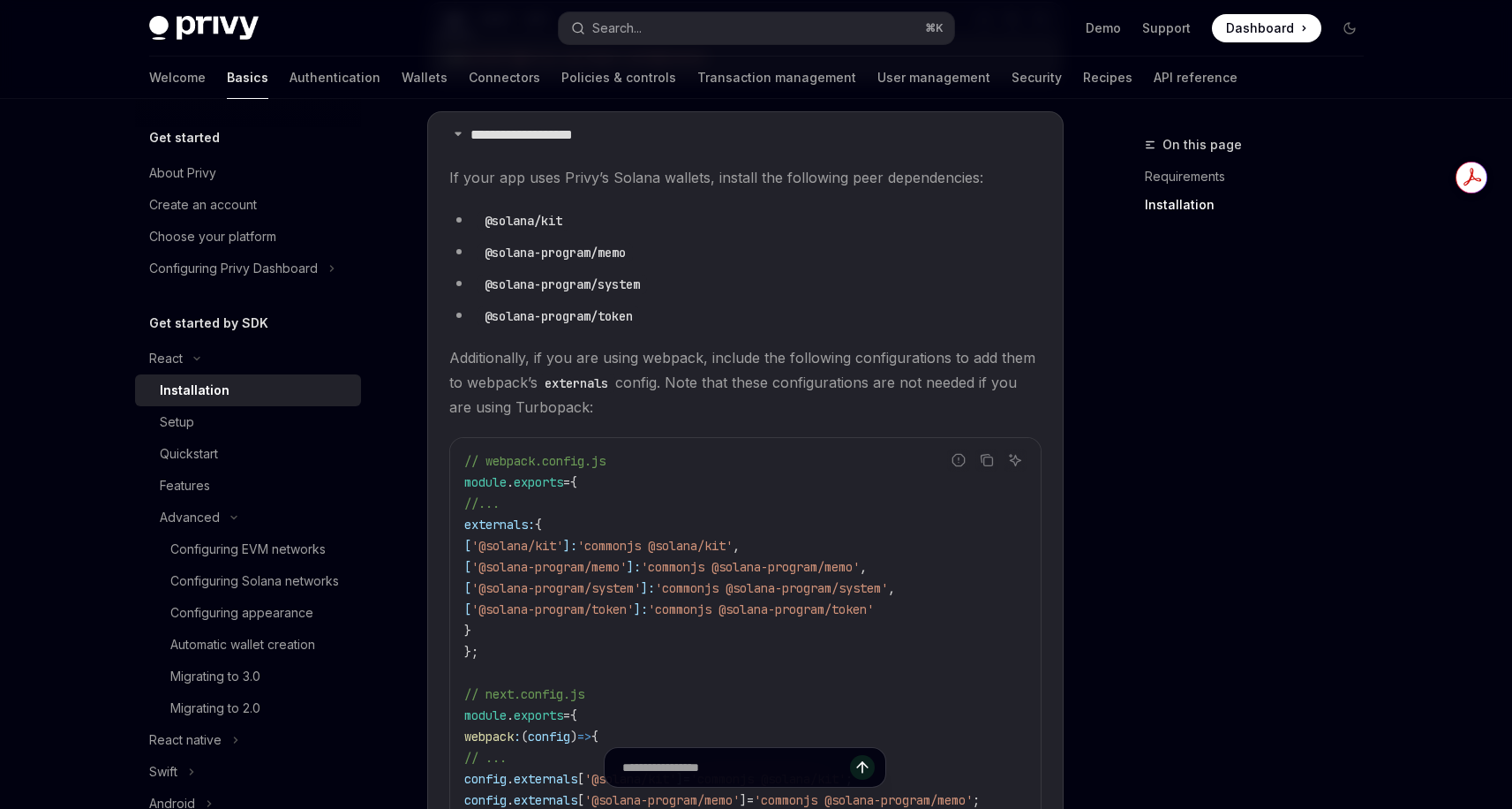
click at [650, 297] on ul "@solana/kit @solana-program/memo @solana-program/system @solana-program/token" at bounding box center [745, 267] width 592 height 120
click at [649, 314] on li "@solana-program/token" at bounding box center [745, 315] width 592 height 25
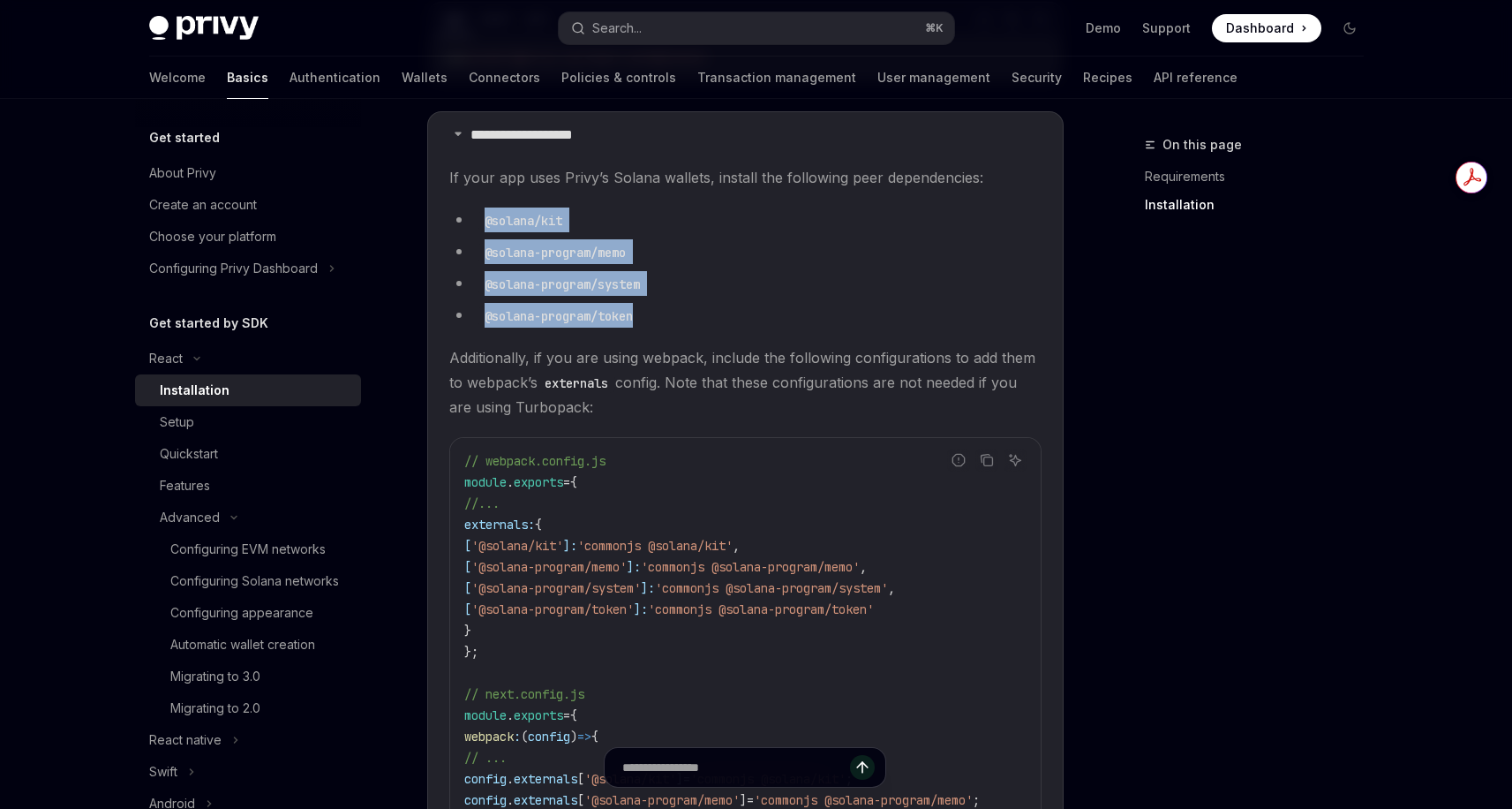
drag, startPoint x: 642, startPoint y: 316, endPoint x: 477, endPoint y: 220, distance: 190.9
click at [477, 220] on ul "@solana/kit @solana-program/memo @solana-program/system @solana-program/token" at bounding box center [745, 267] width 592 height 120
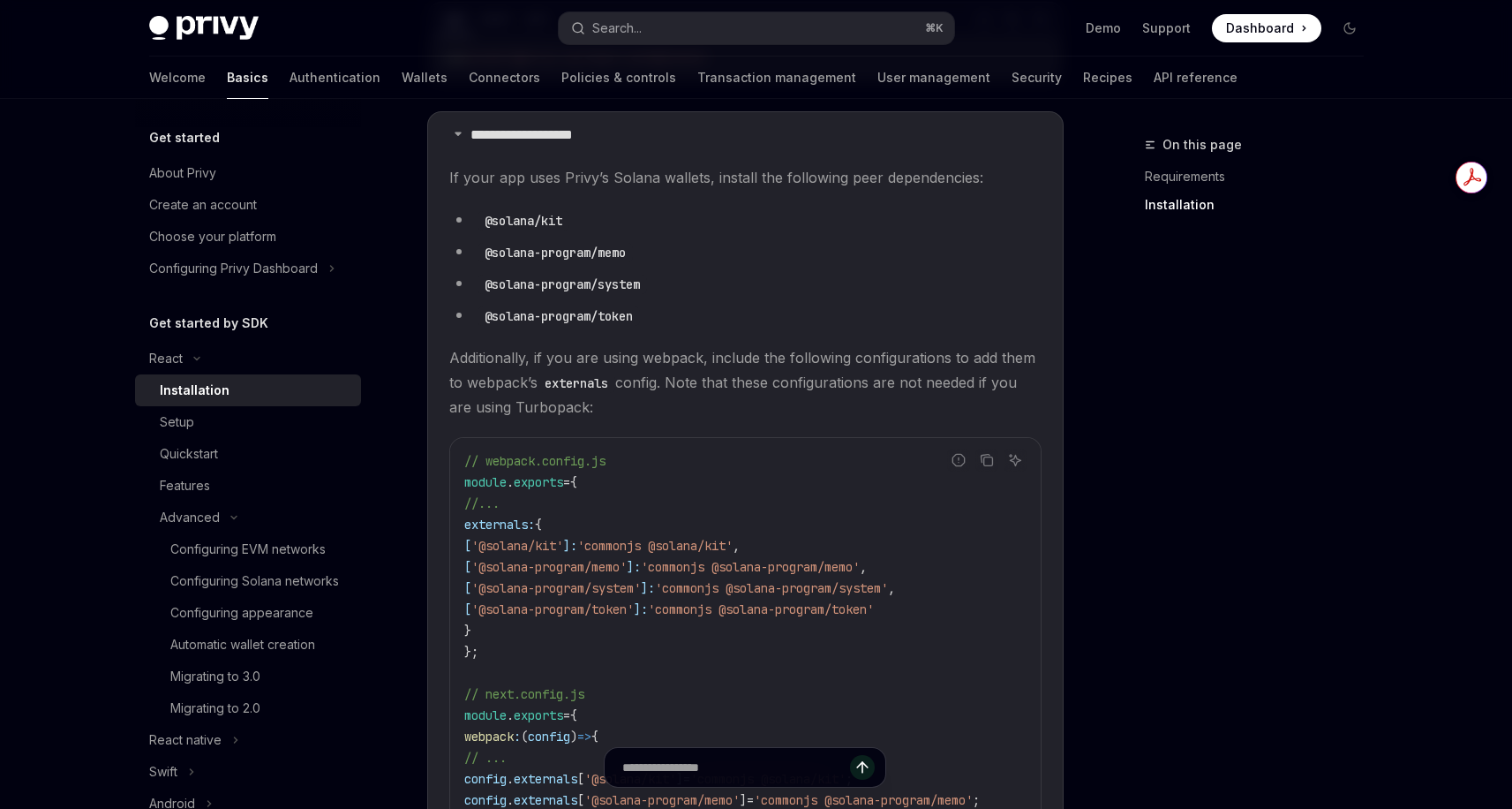
click at [947, 160] on details "**********" at bounding box center [745, 542] width 636 height 862
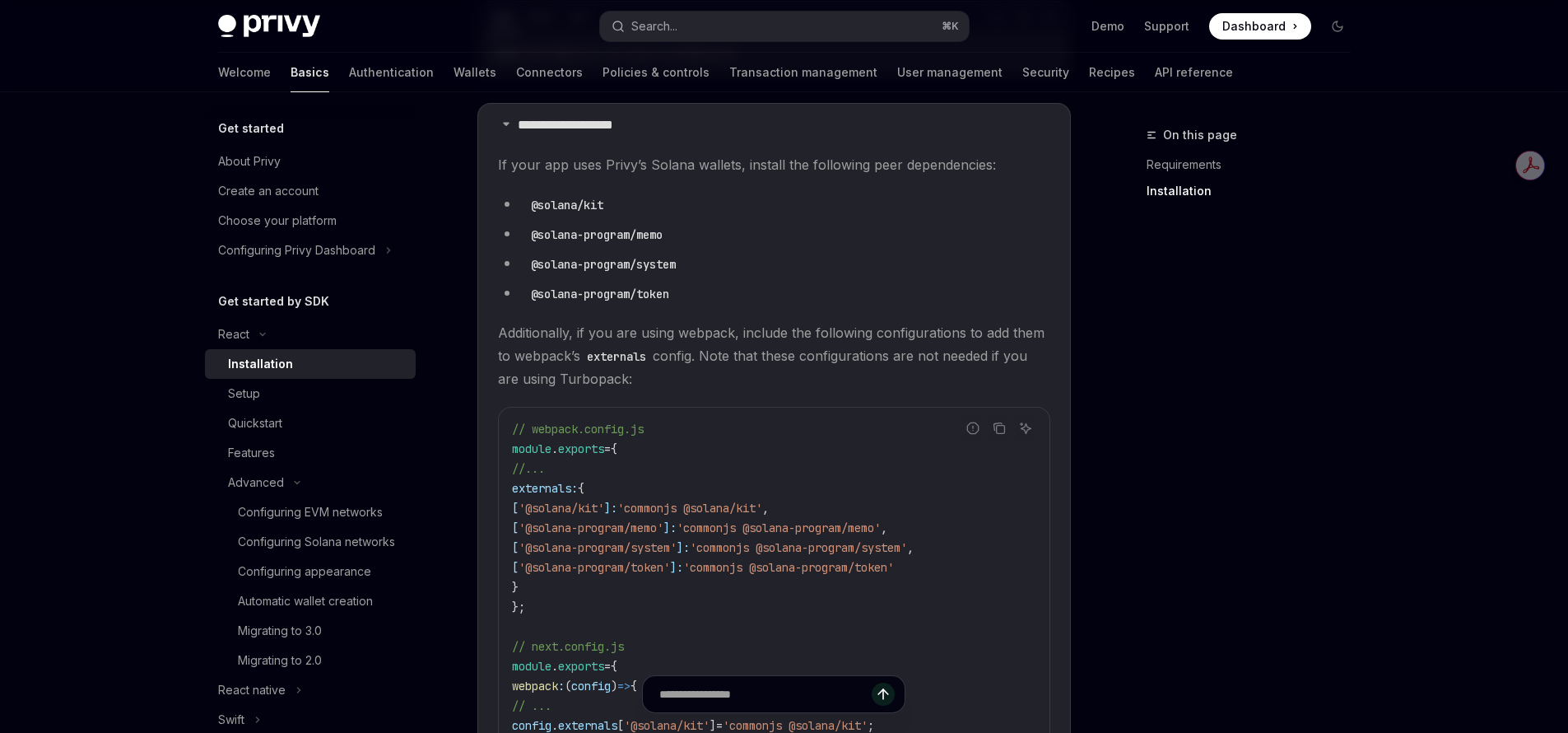
type textarea "*"
